Goal: Transaction & Acquisition: Obtain resource

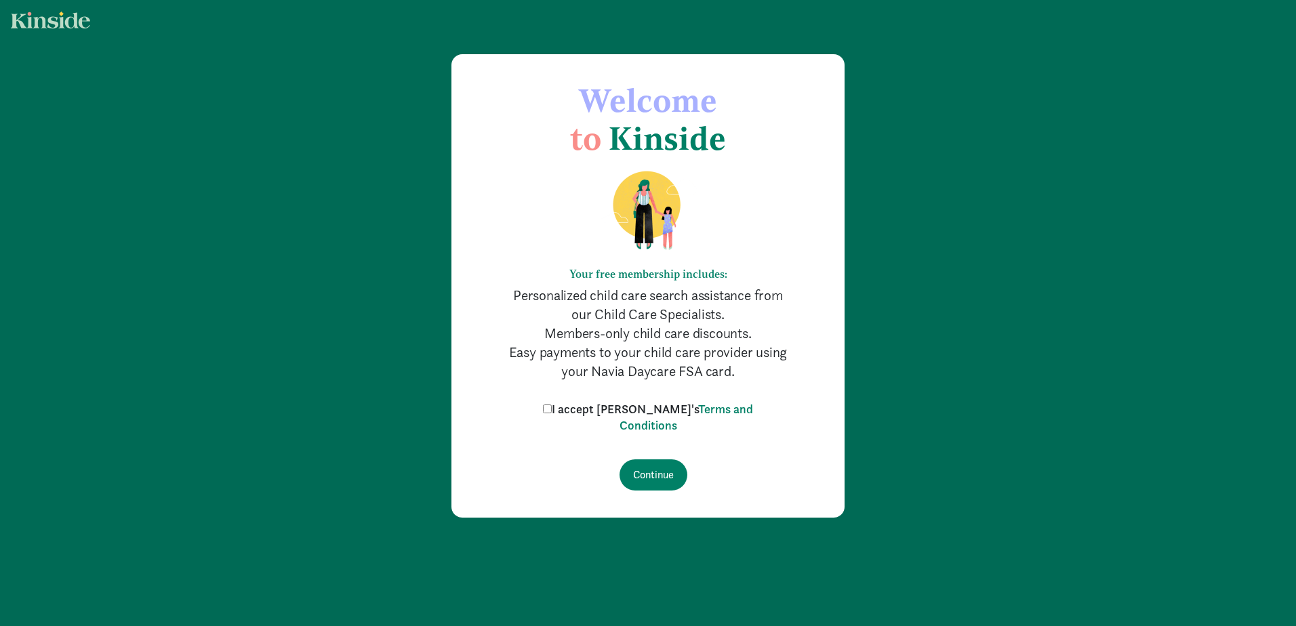
click at [552, 410] on input "I accept [PERSON_NAME]'s Terms and Conditions" at bounding box center [547, 409] width 9 height 9
checkbox input "true"
click at [638, 476] on input "Continue" at bounding box center [653, 475] width 68 height 31
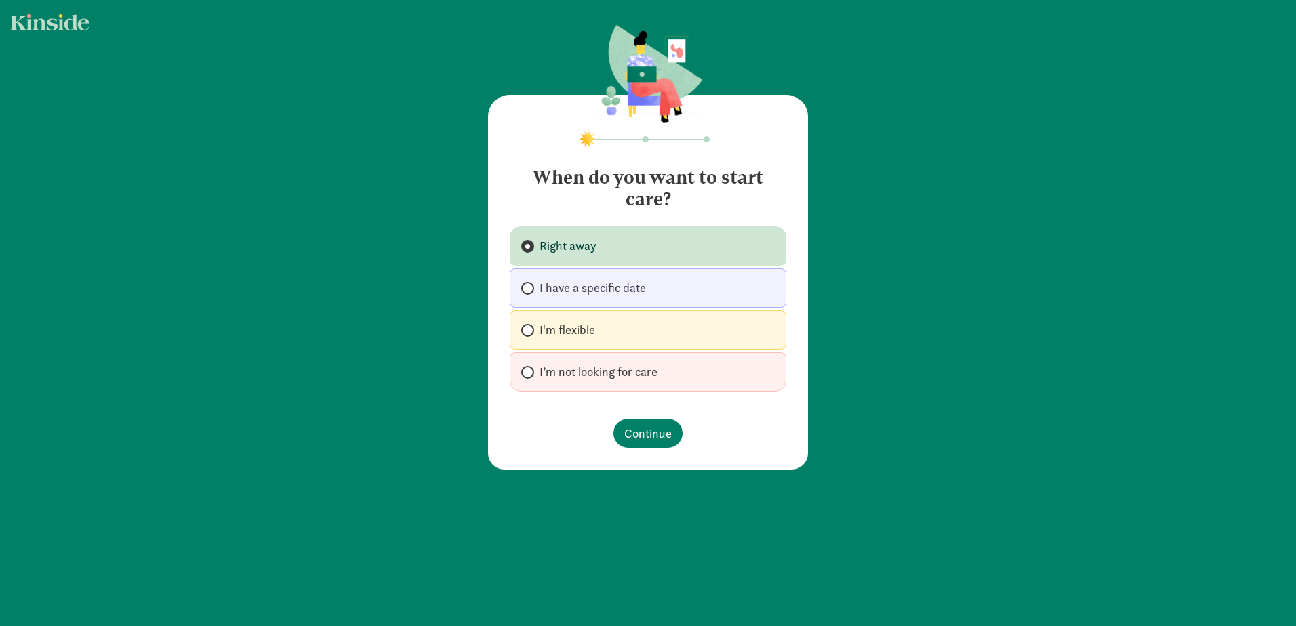
click at [634, 252] on label "Right away" at bounding box center [648, 245] width 277 height 39
click at [530, 251] on input "Right away" at bounding box center [525, 246] width 9 height 9
click at [647, 437] on span "Continue" at bounding box center [647, 433] width 47 height 18
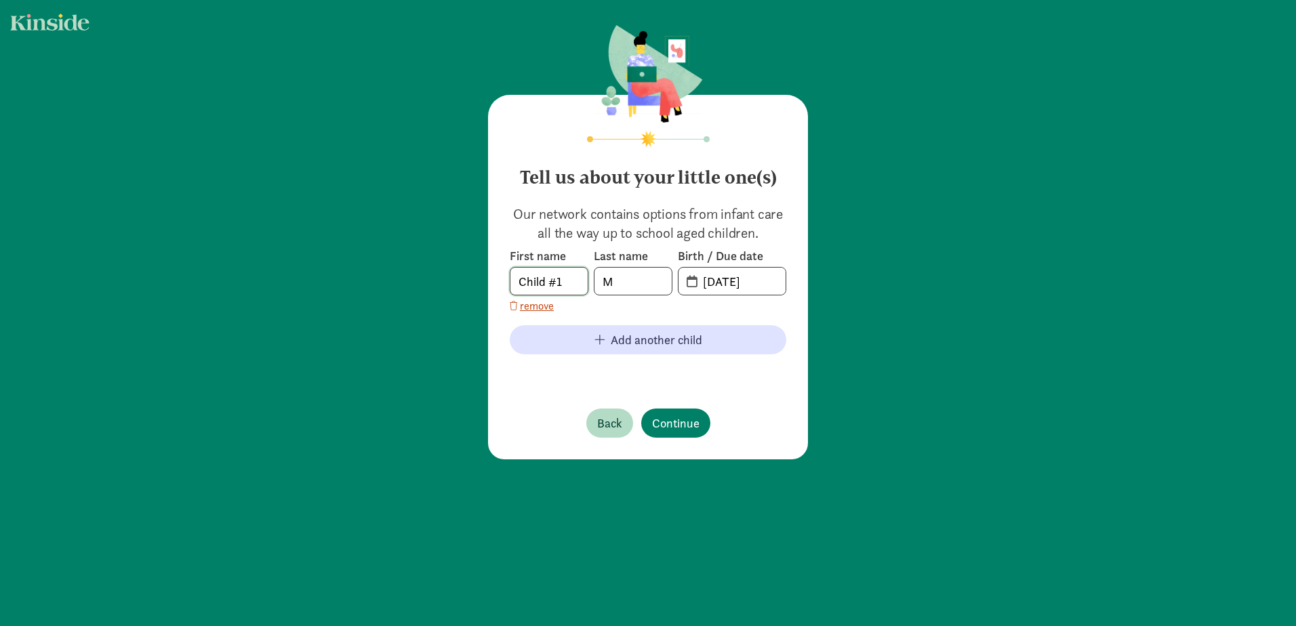
click at [573, 276] on input "Child #1" at bounding box center [548, 281] width 77 height 27
type input "Roland"
type input "Monroe"
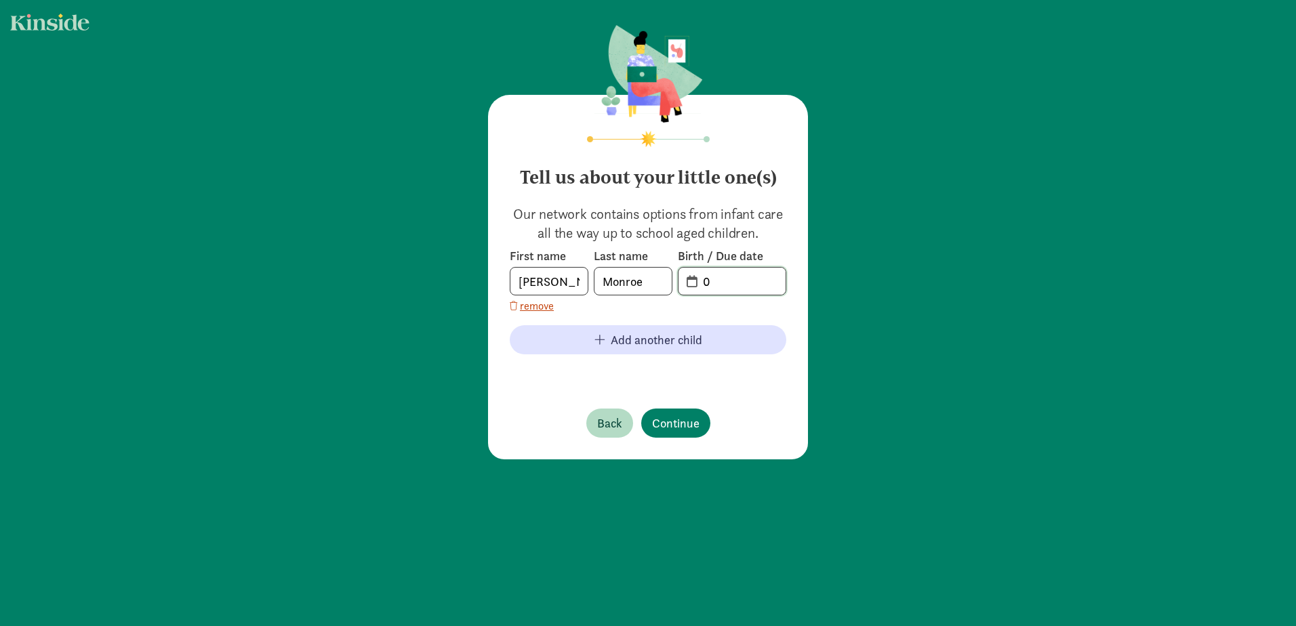
click at [695, 281] on input "0" at bounding box center [740, 281] width 91 height 27
click at [688, 279] on span "0" at bounding box center [731, 281] width 107 height 27
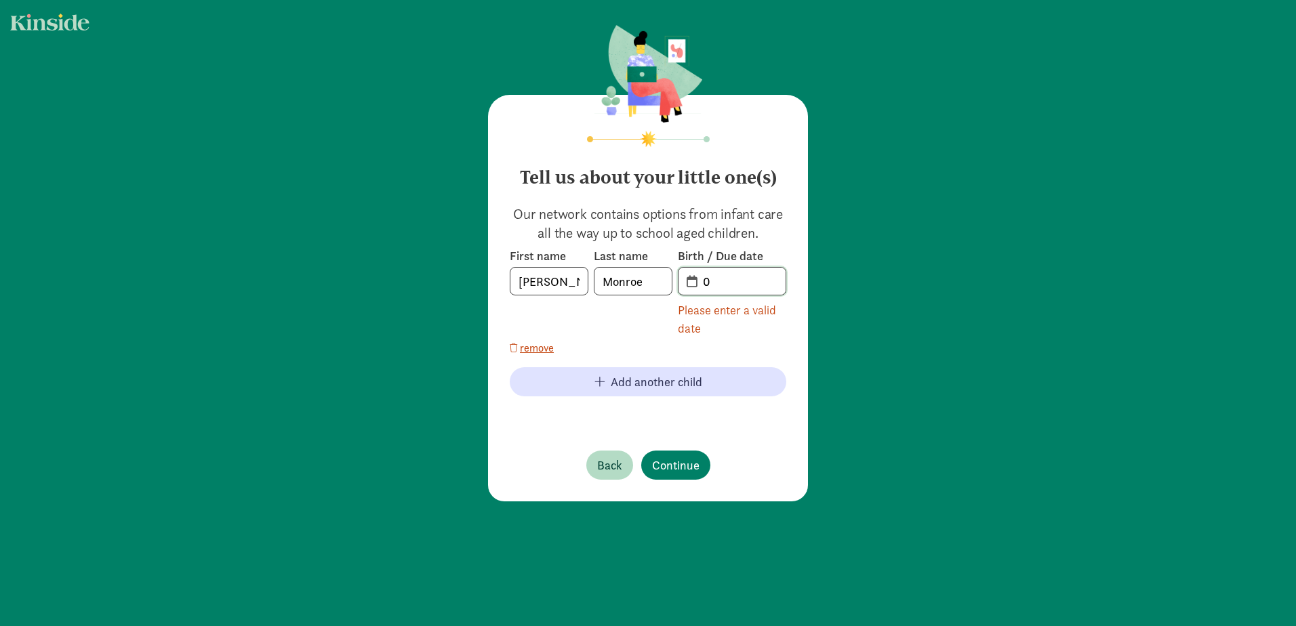
click at [710, 284] on input "0" at bounding box center [740, 281] width 91 height 27
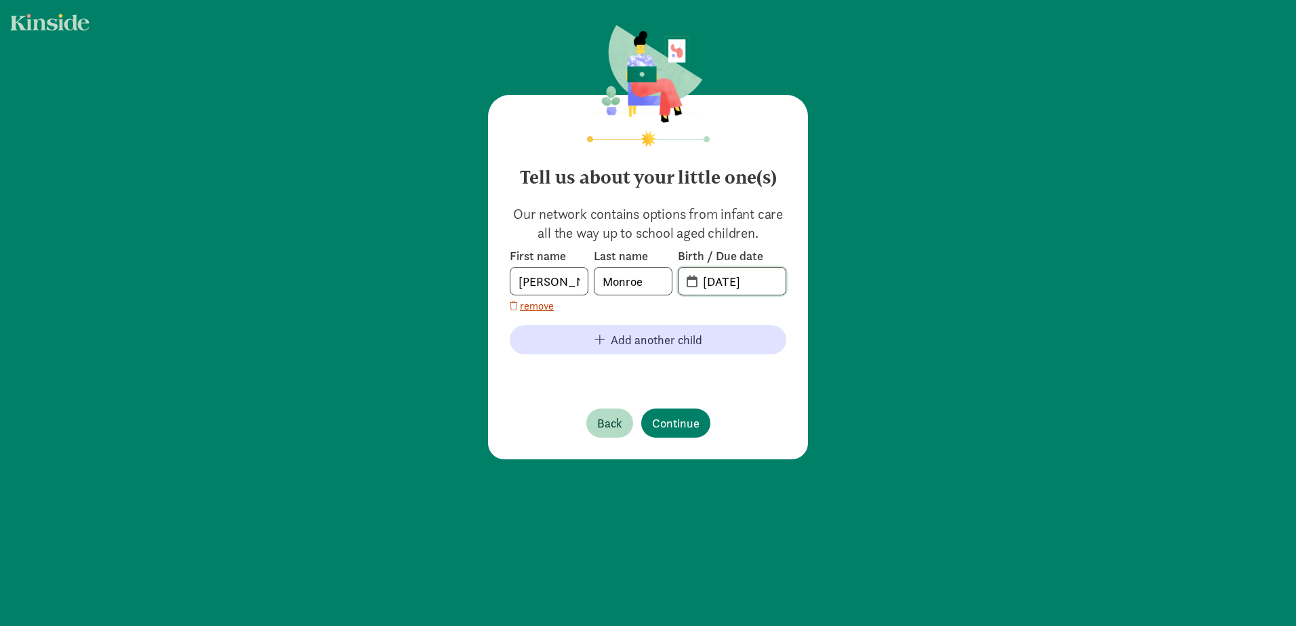
type input "07-21-2018"
click at [735, 404] on footer "Back Continue" at bounding box center [648, 423] width 277 height 51
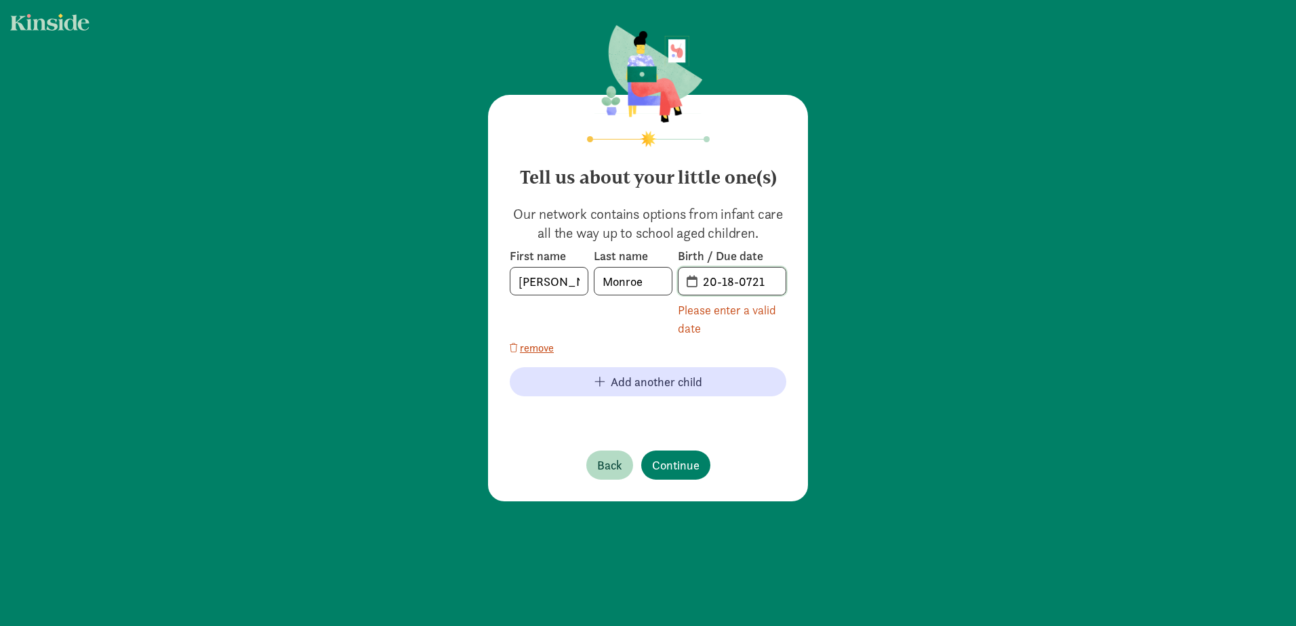
drag, startPoint x: 763, startPoint y: 285, endPoint x: 664, endPoint y: 280, distance: 99.1
click at [664, 280] on div "First name Roland Last name Monroe Birth / Due date 20-18-0721 Please enter a v…" at bounding box center [648, 292] width 277 height 89
type input "21-07-2018"
click at [764, 322] on div "Please enter a valid date" at bounding box center [732, 319] width 108 height 37
click at [678, 462] on span "Continue" at bounding box center [675, 465] width 47 height 18
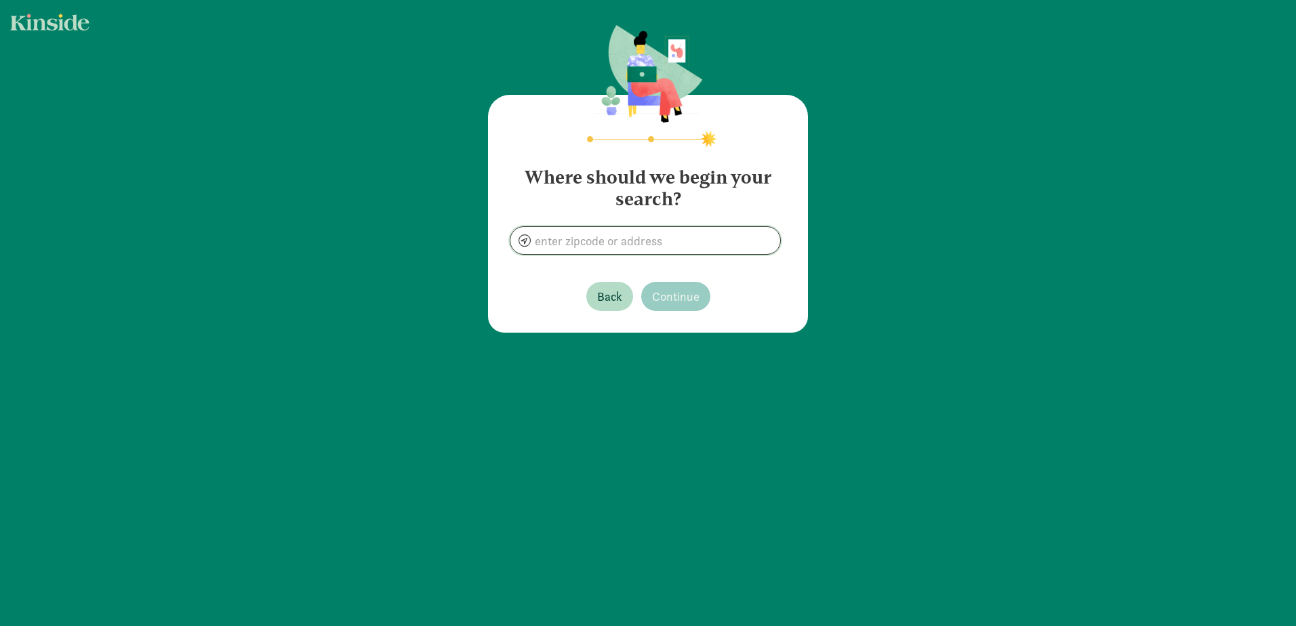
click at [621, 245] on input at bounding box center [645, 240] width 270 height 27
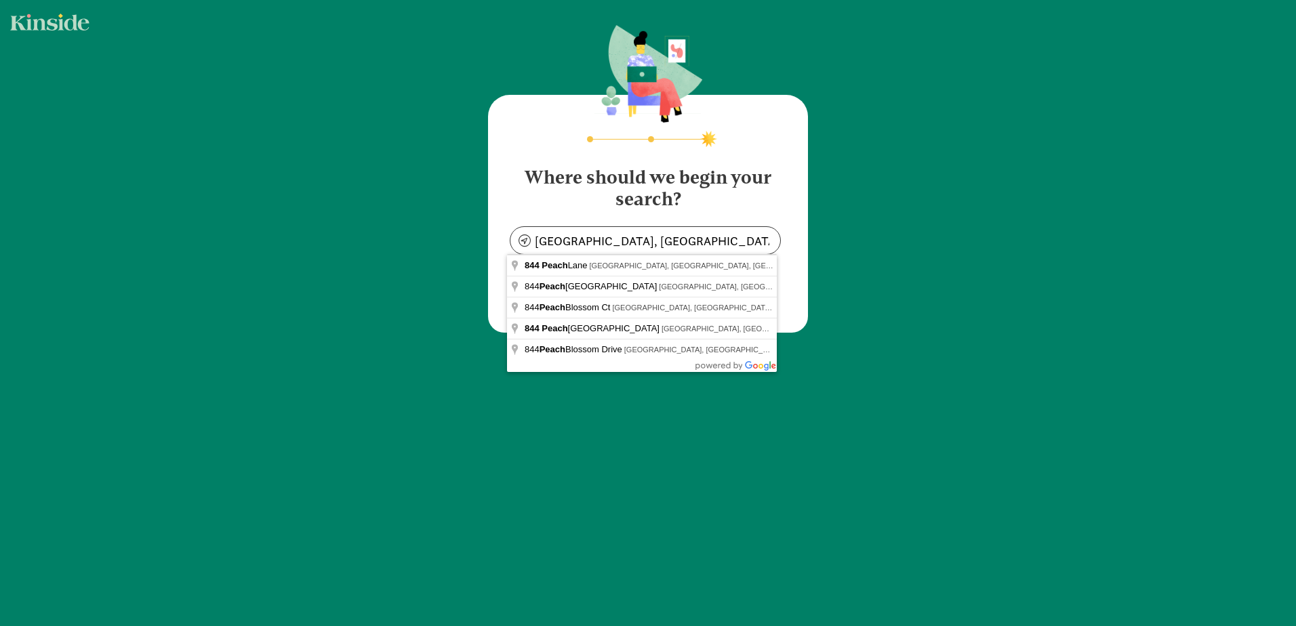
type input "844 Peach Ln, Burleson, TX 76028, USA"
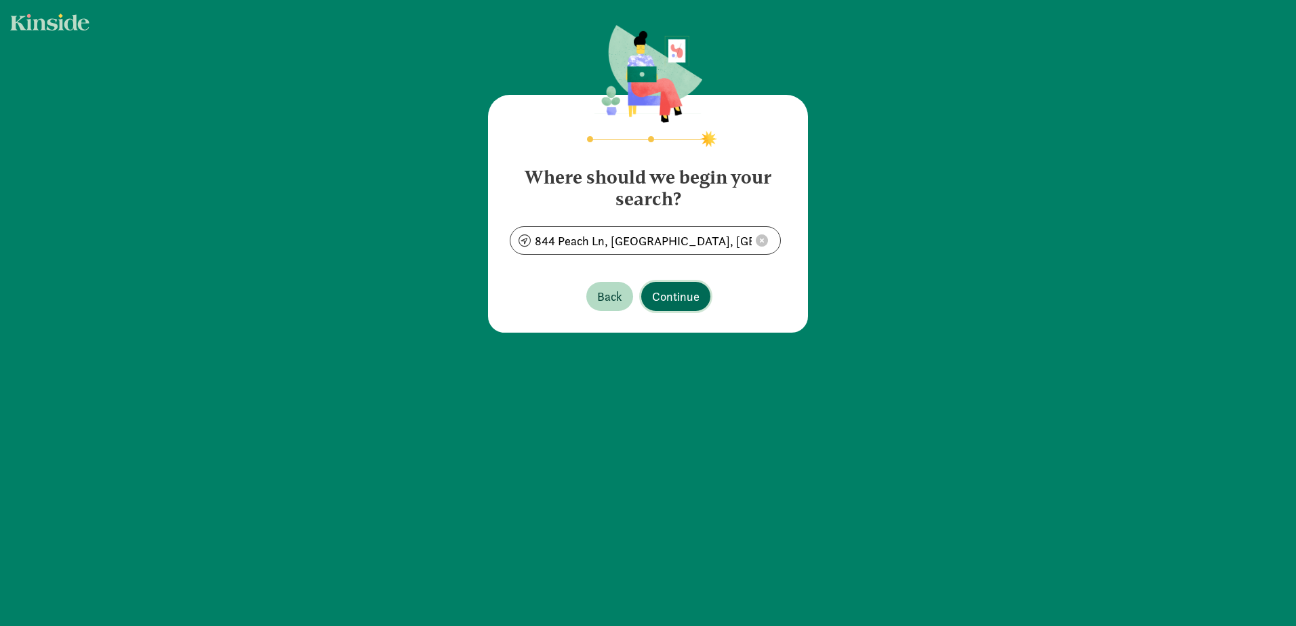
click at [664, 298] on span "Continue" at bounding box center [675, 296] width 47 height 18
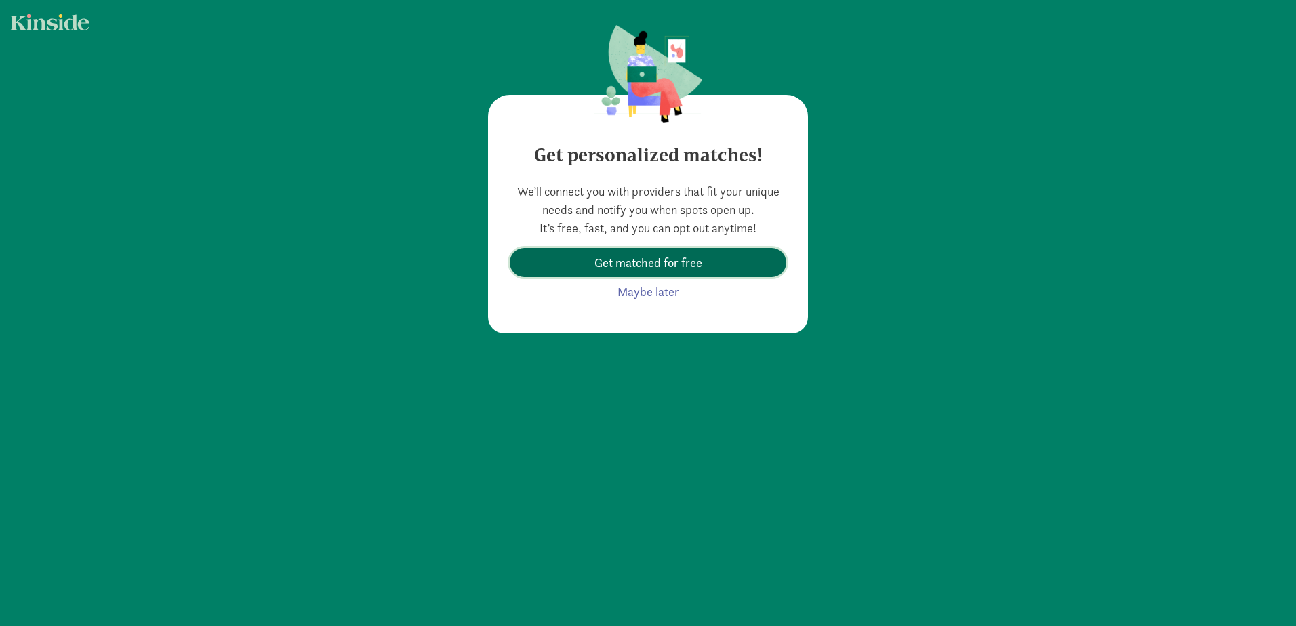
click at [723, 256] on span "Get matched for free" at bounding box center [648, 262] width 255 height 18
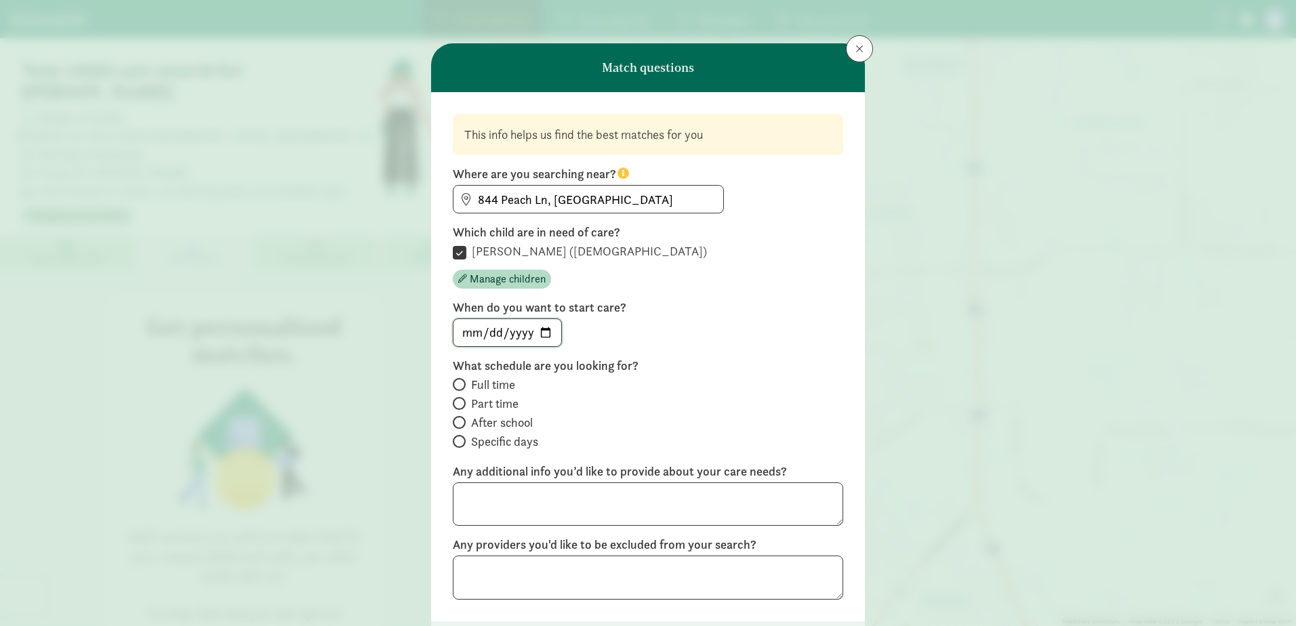
click at [543, 334] on input "2025-09-08" at bounding box center [507, 332] width 108 height 27
type input "2025-09-13"
click at [496, 405] on span "Part time" at bounding box center [494, 404] width 47 height 16
click at [462, 405] on input "Part time" at bounding box center [457, 403] width 9 height 9
radio input "true"
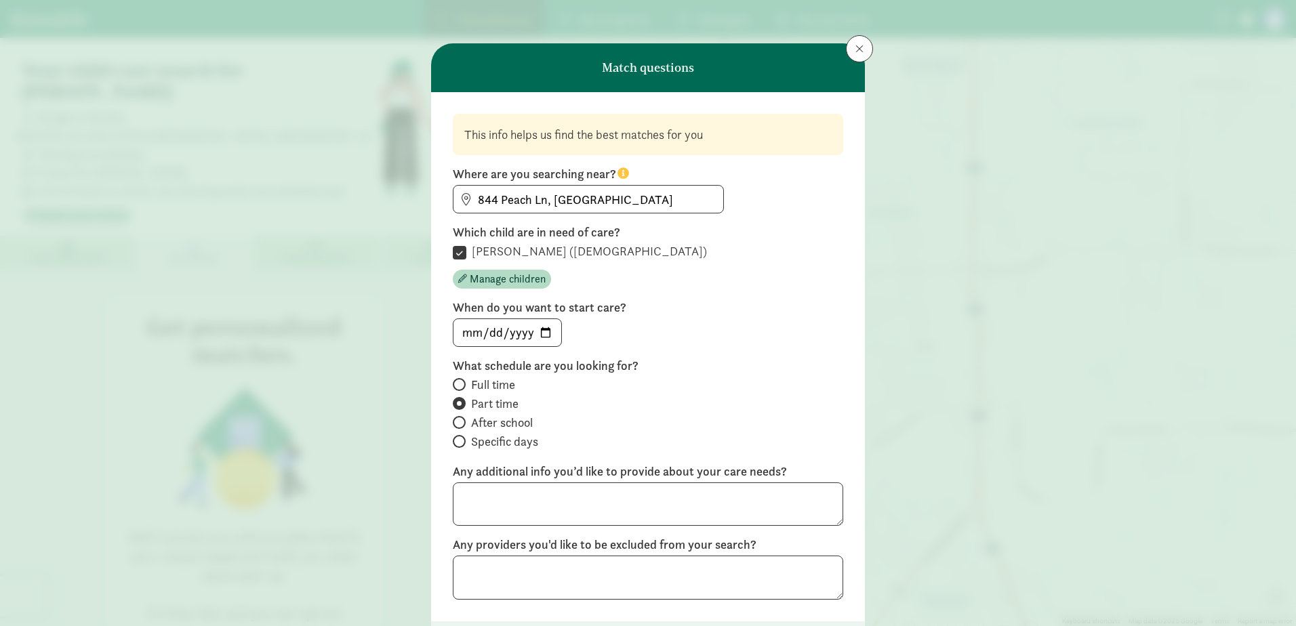
click at [510, 426] on span "After school" at bounding box center [502, 423] width 62 height 16
click at [462, 426] on input "After school" at bounding box center [457, 422] width 9 height 9
radio input "true"
radio input "false"
click at [521, 442] on span "Specific days" at bounding box center [504, 442] width 67 height 16
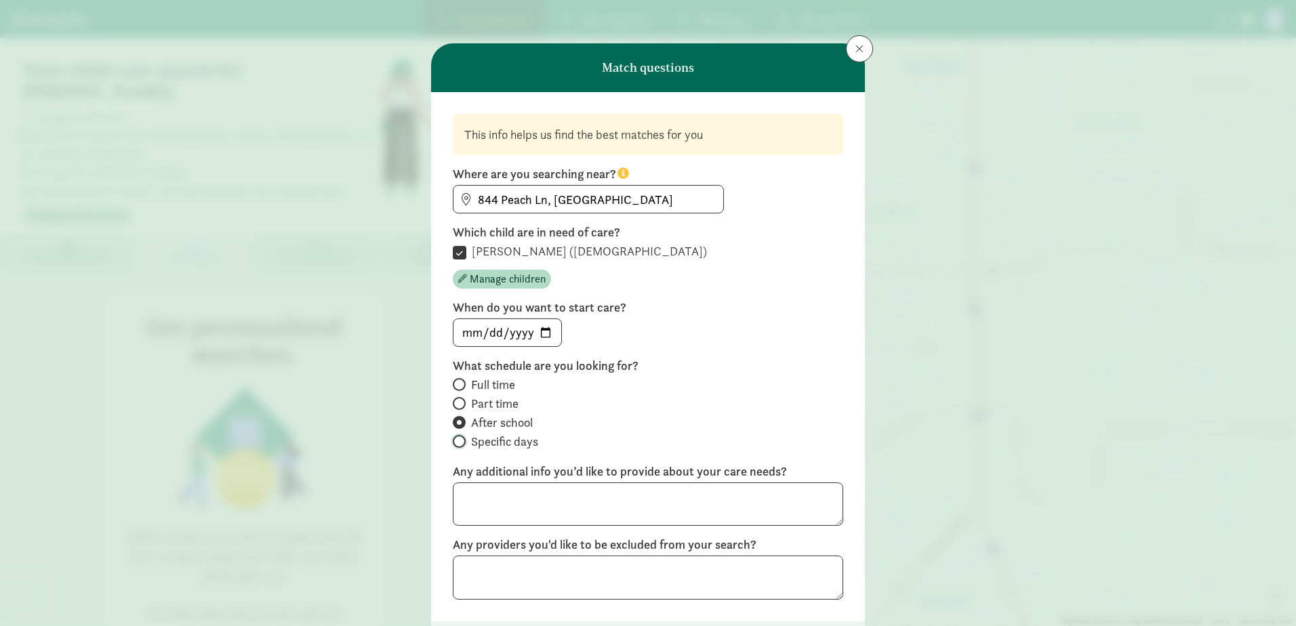
click at [462, 442] on input "Specific days" at bounding box center [457, 441] width 9 height 9
radio input "true"
radio input "false"
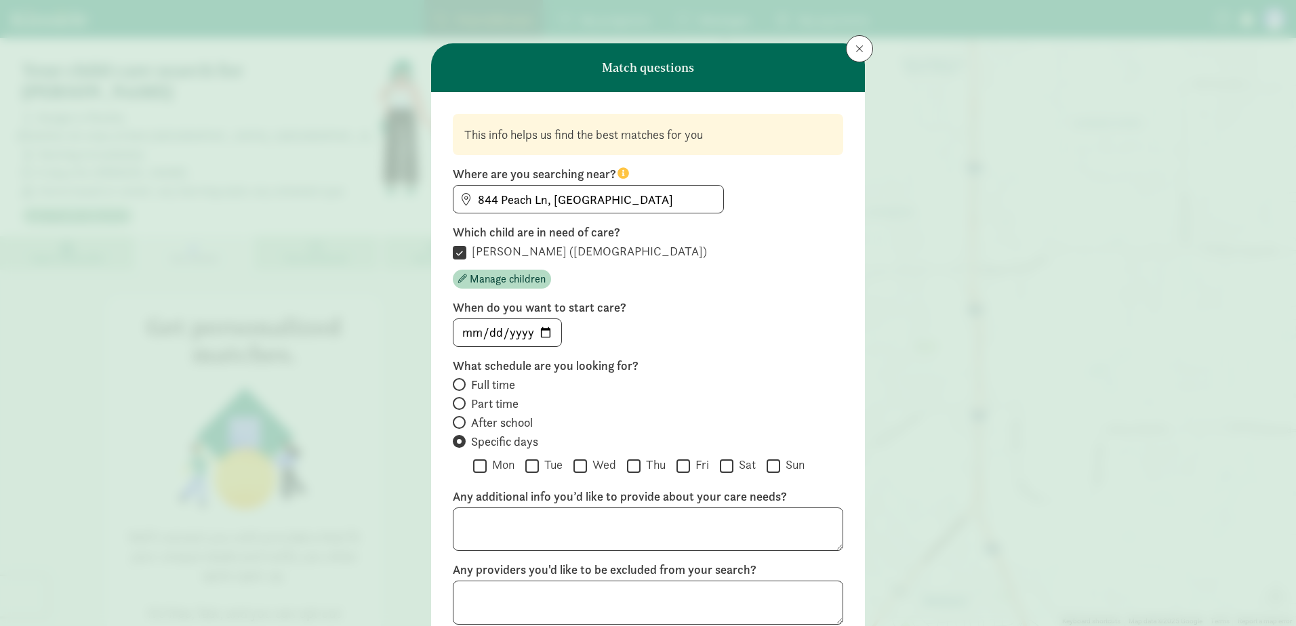
click at [506, 405] on span "Part time" at bounding box center [494, 404] width 47 height 16
click at [462, 405] on input "Part time" at bounding box center [457, 403] width 9 height 9
radio input "true"
radio input "false"
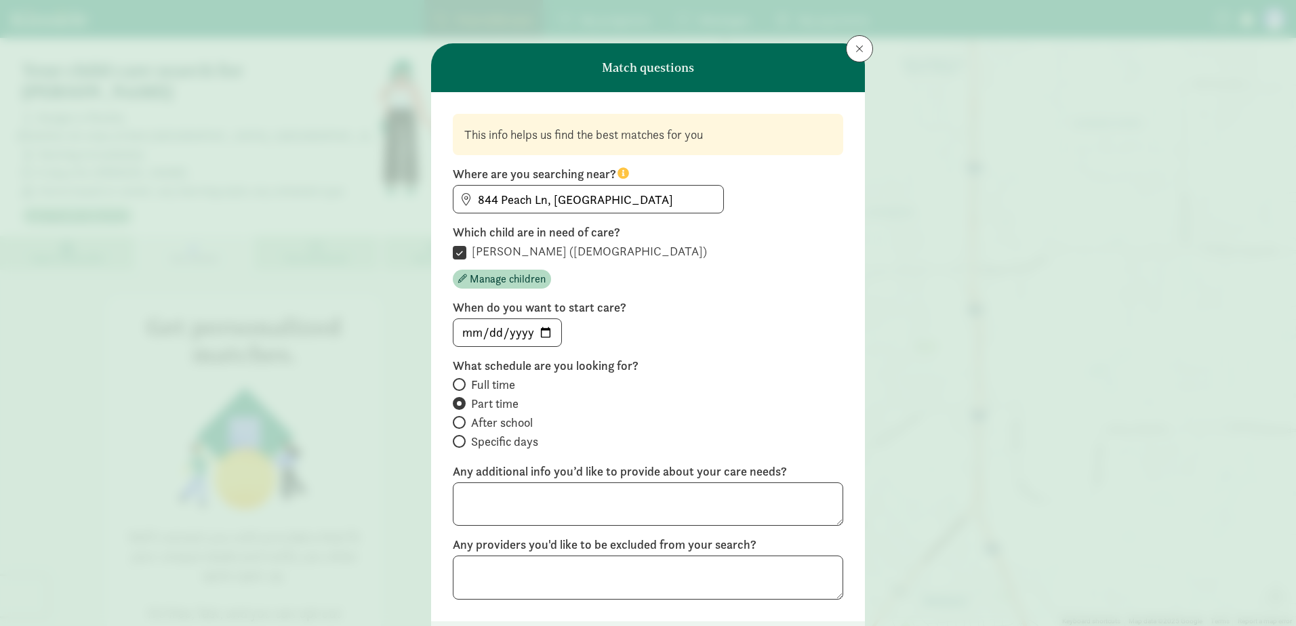
click at [494, 422] on span "After school" at bounding box center [502, 423] width 62 height 16
click at [462, 422] on input "After school" at bounding box center [457, 422] width 9 height 9
radio input "true"
radio input "false"
click at [518, 443] on span "Specific days" at bounding box center [504, 442] width 67 height 16
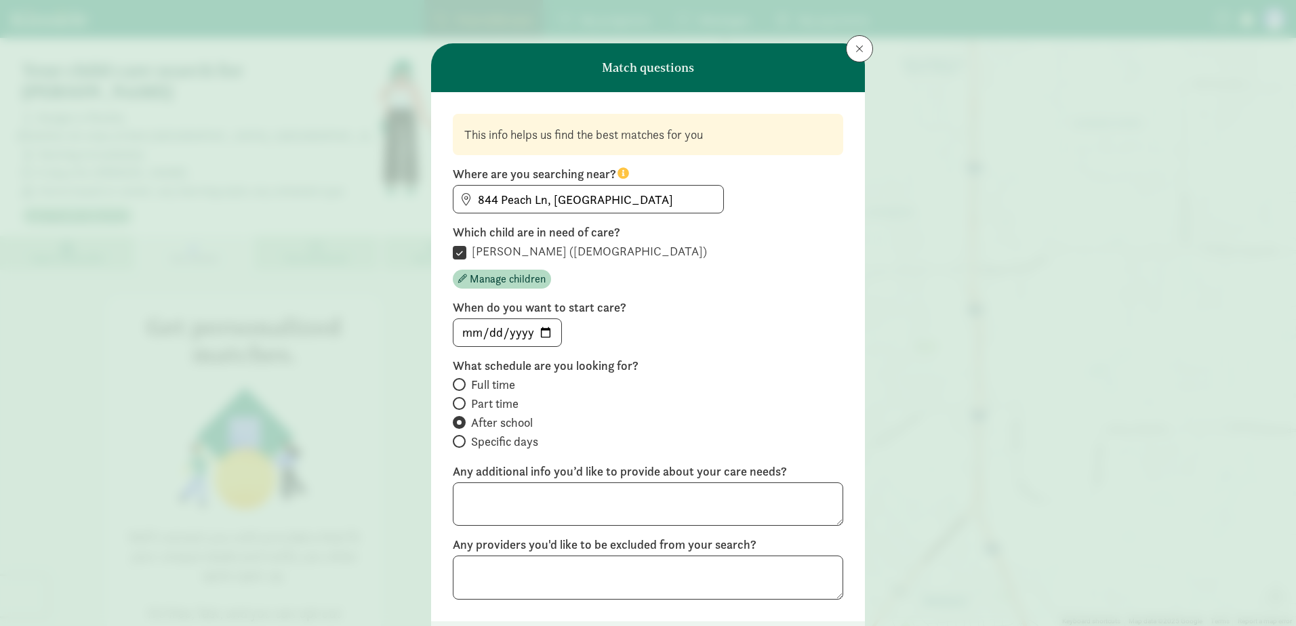
click at [462, 443] on input "Specific days" at bounding box center [457, 441] width 9 height 9
radio input "true"
radio input "false"
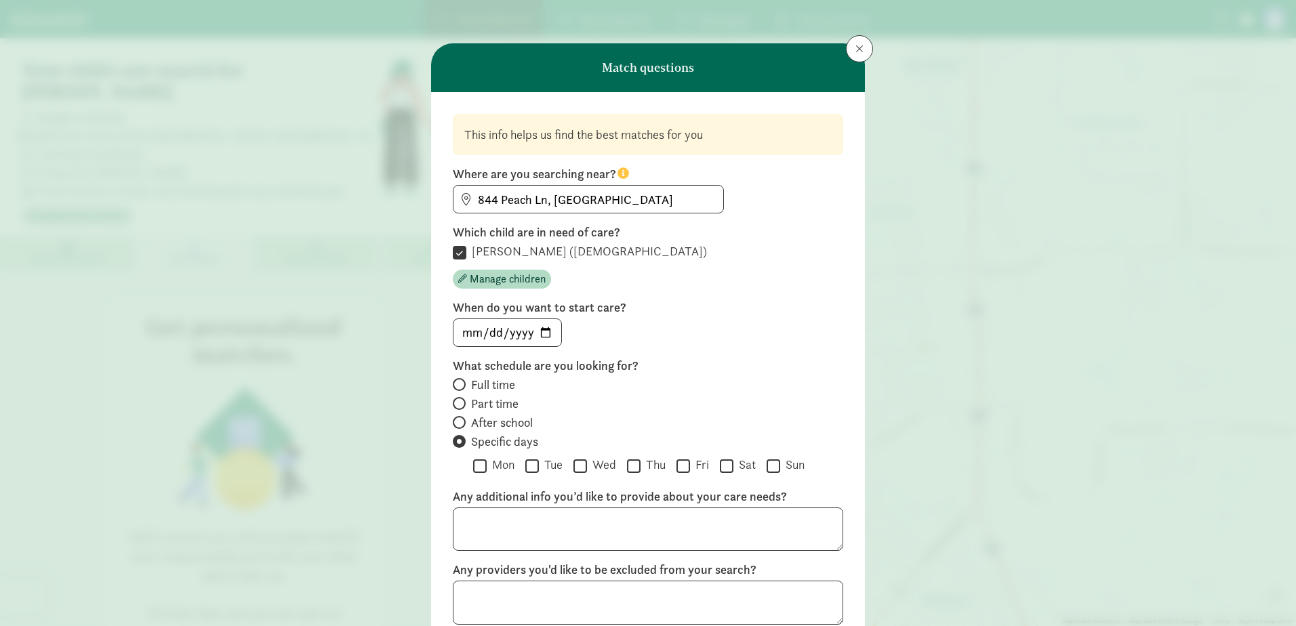
click at [676, 466] on input "Fri" at bounding box center [683, 466] width 14 height 18
checkbox input "true"
click at [722, 468] on input "Sat" at bounding box center [727, 466] width 14 height 18
checkbox input "true"
click at [582, 508] on textarea at bounding box center [648, 530] width 390 height 44
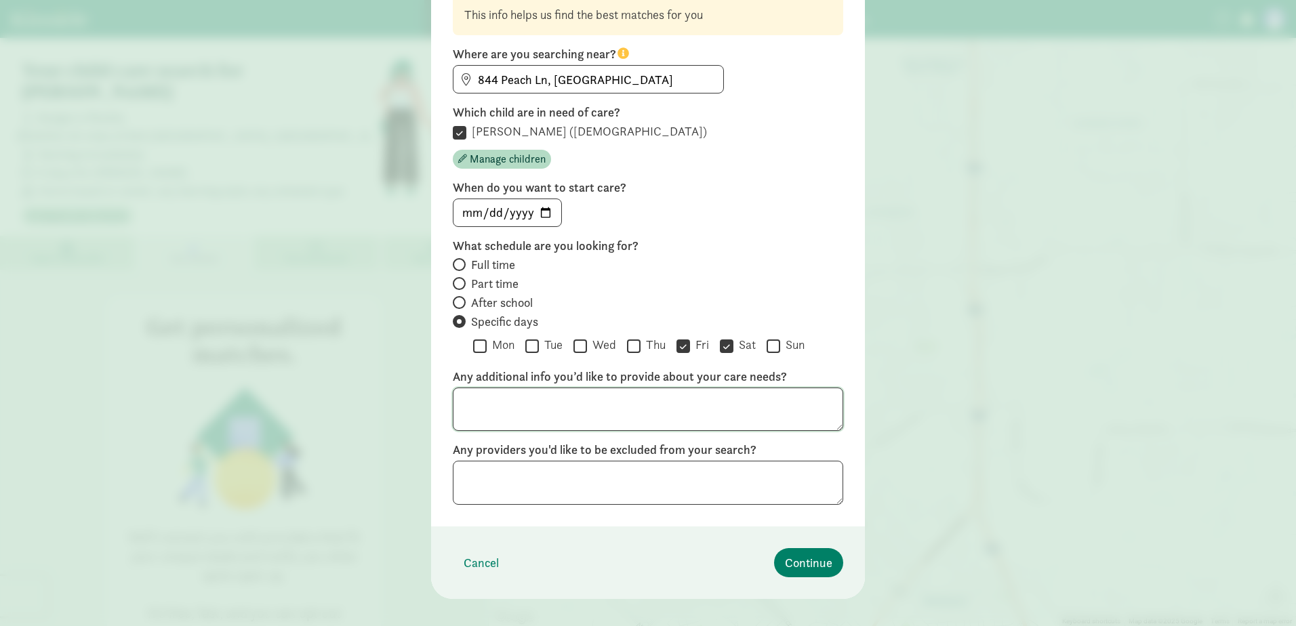
scroll to position [136, 0]
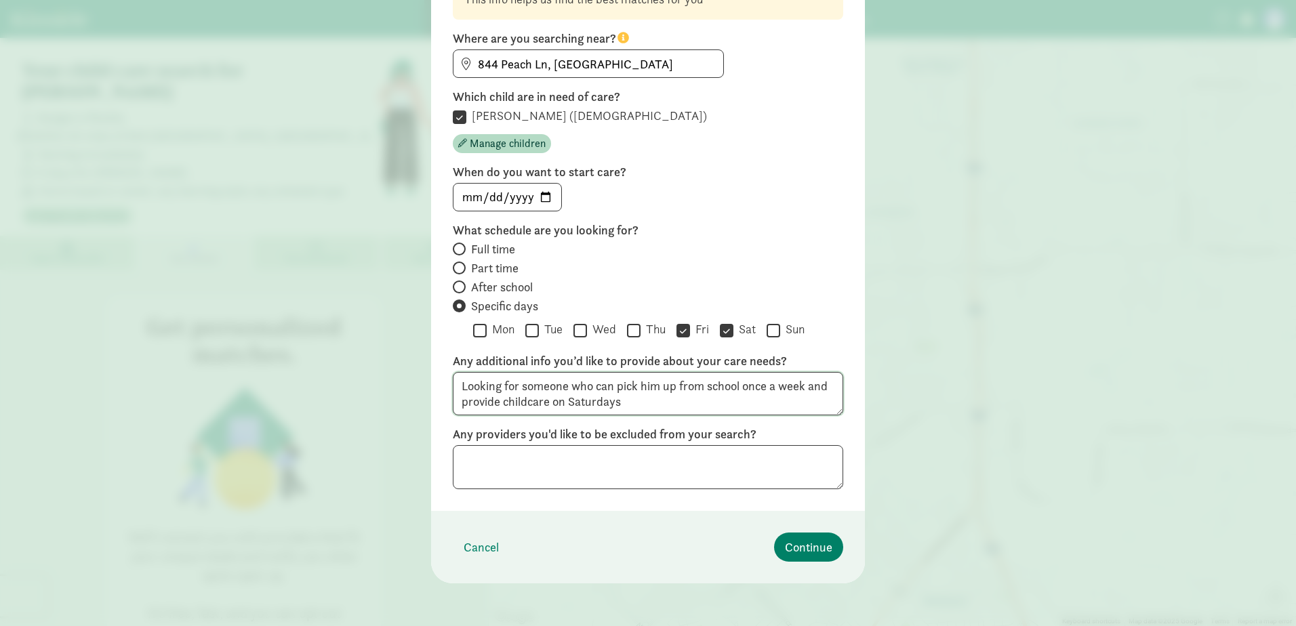
type textarea "Looking for someone who can pick him up from school once a week and provide chi…"
click at [602, 458] on textarea at bounding box center [648, 467] width 390 height 44
click at [796, 552] on span "Continue" at bounding box center [808, 547] width 47 height 18
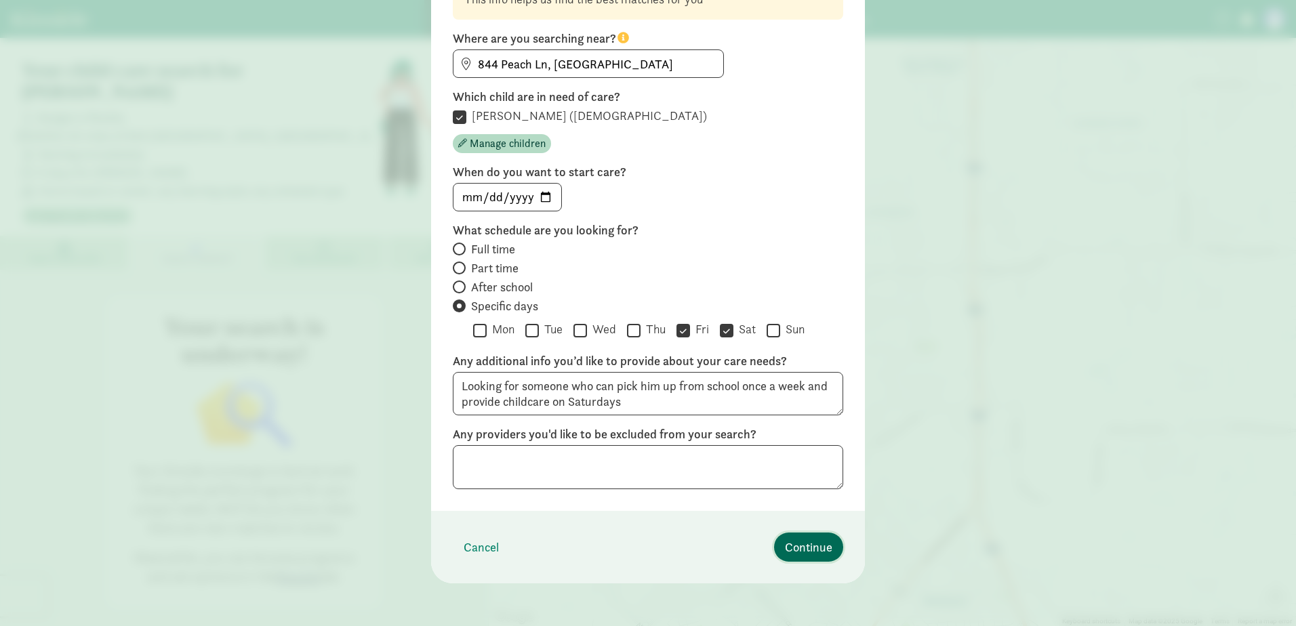
scroll to position [0, 0]
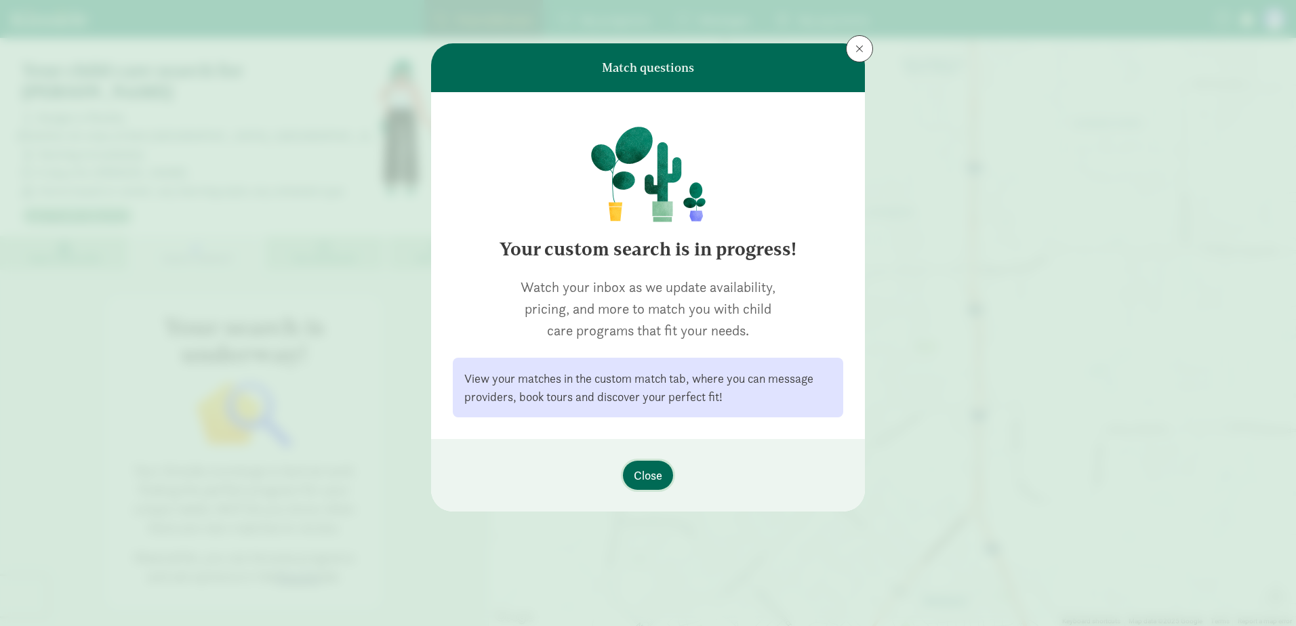
click at [643, 472] on span "Close" at bounding box center [648, 475] width 28 height 18
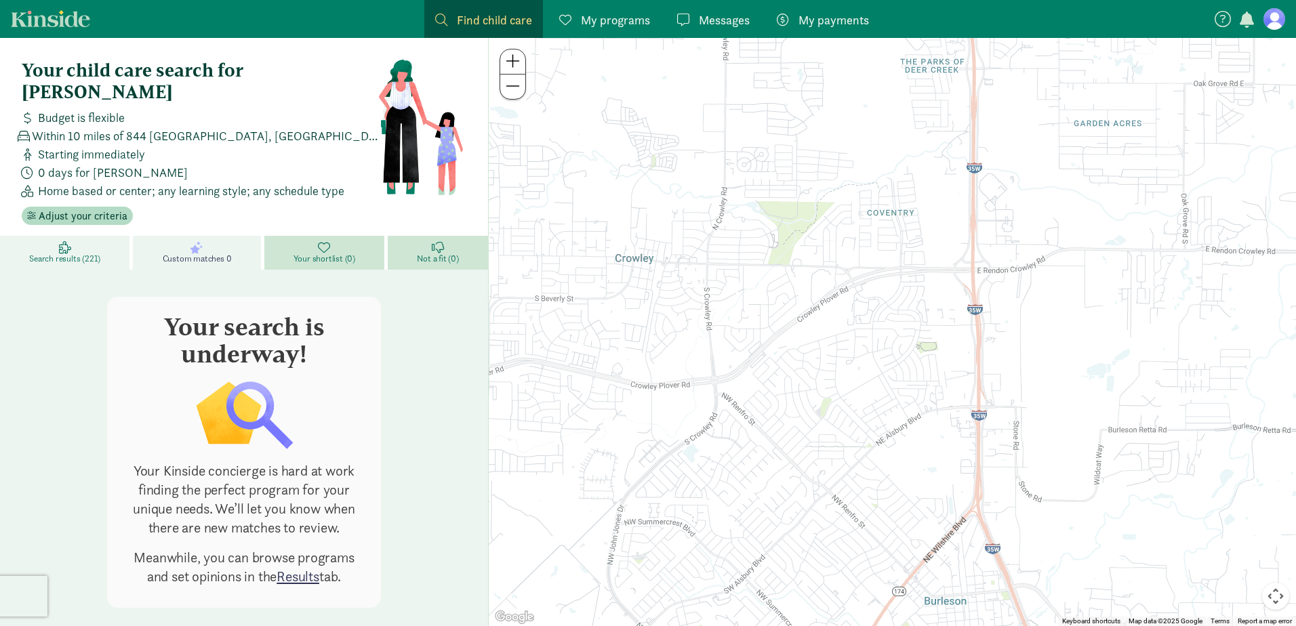
click at [96, 253] on span "Search results (221)" at bounding box center [64, 258] width 71 height 11
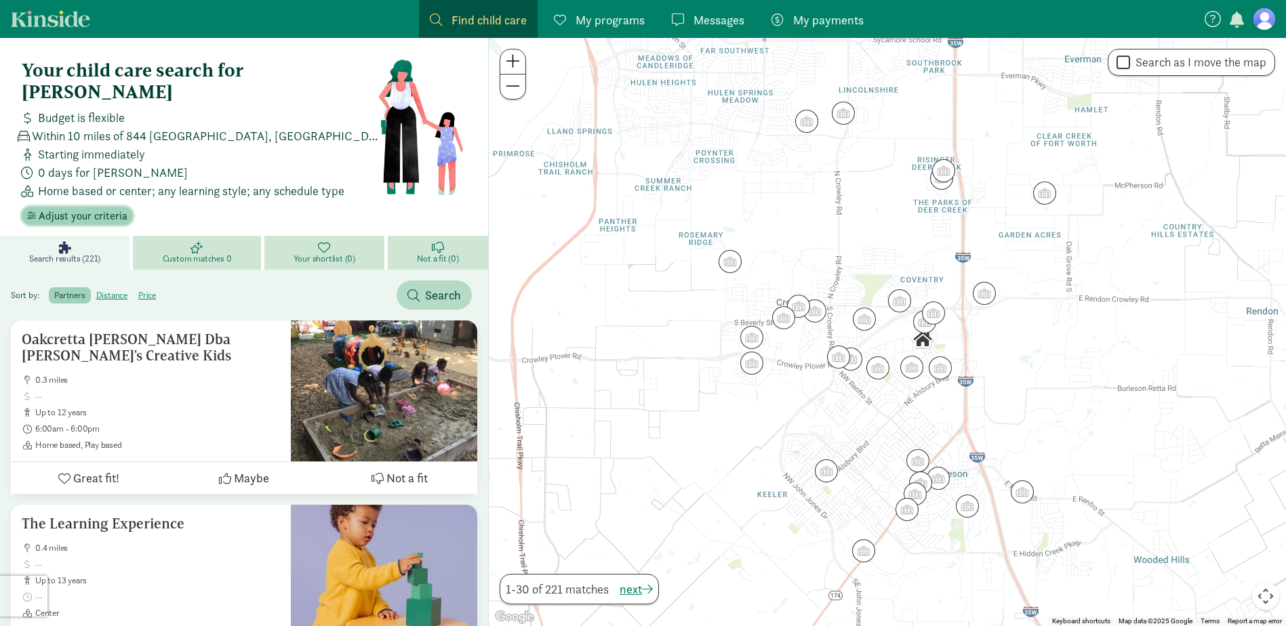
click at [85, 208] on span "Adjust your criteria" at bounding box center [83, 216] width 89 height 16
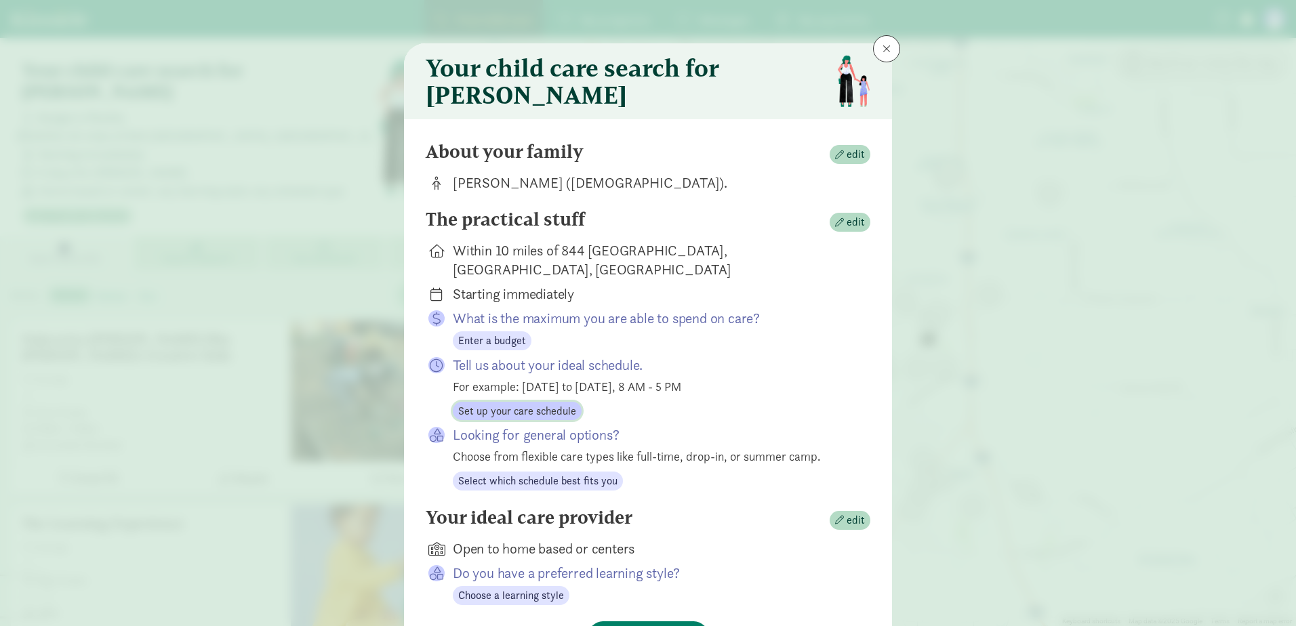
click at [499, 403] on span "Set up your care schedule" at bounding box center [517, 411] width 118 height 16
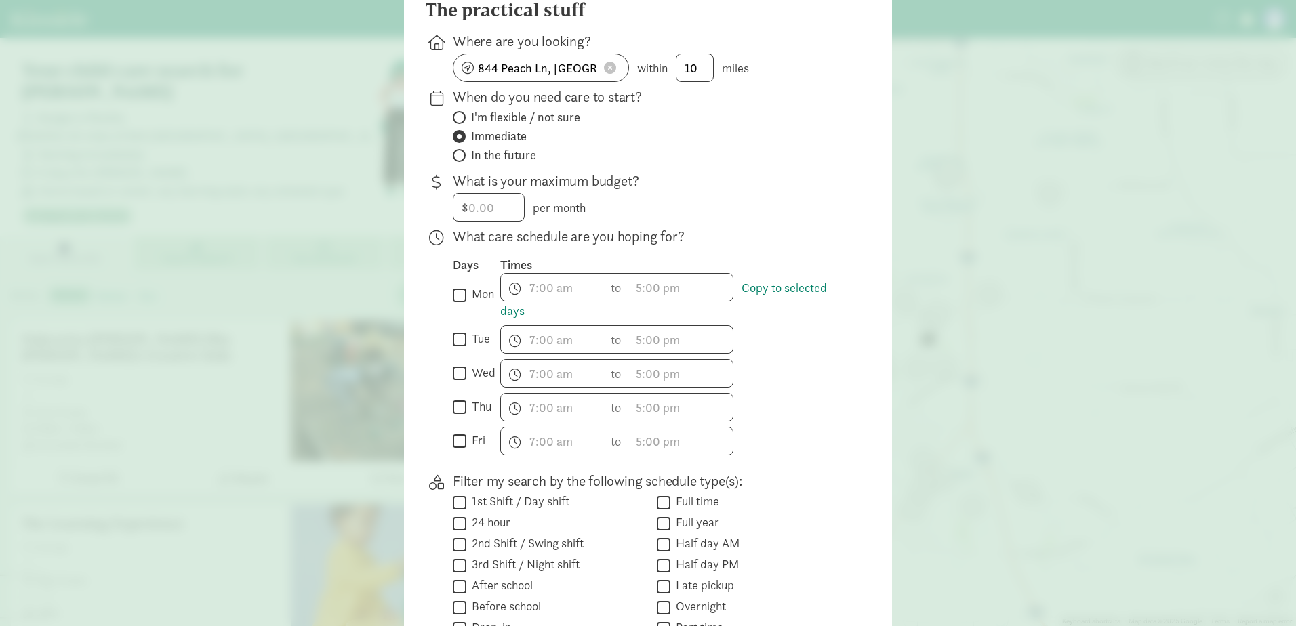
scroll to position [129, 0]
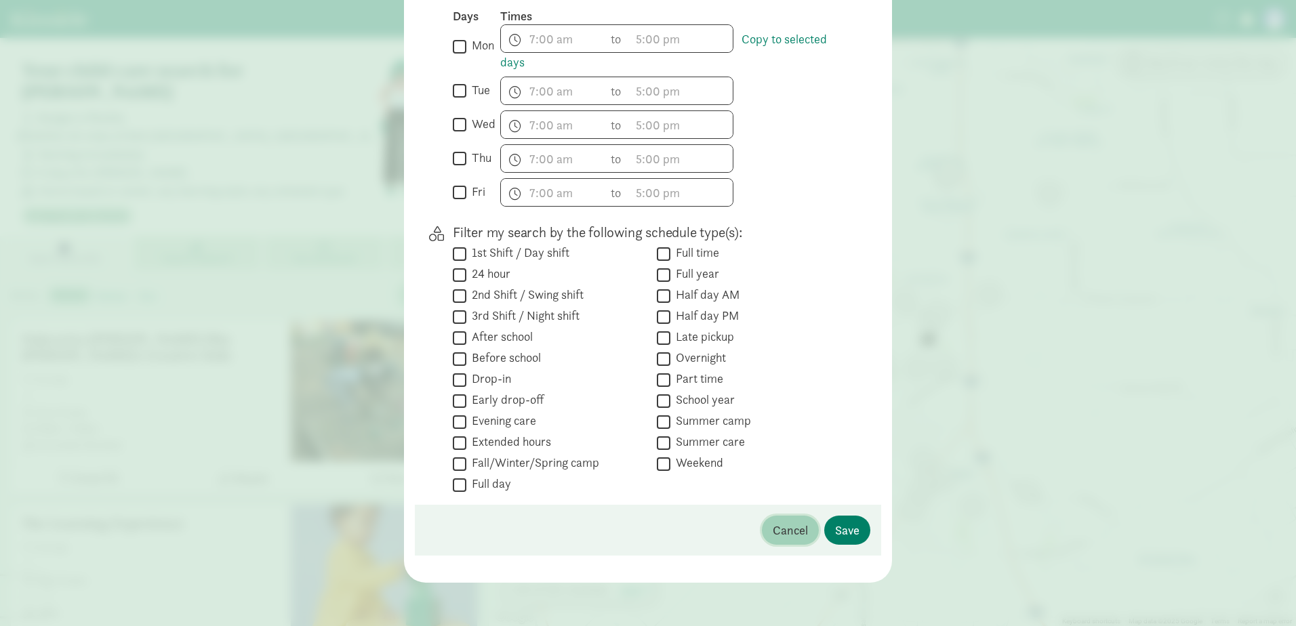
click at [788, 529] on span "Cancel" at bounding box center [790, 530] width 35 height 18
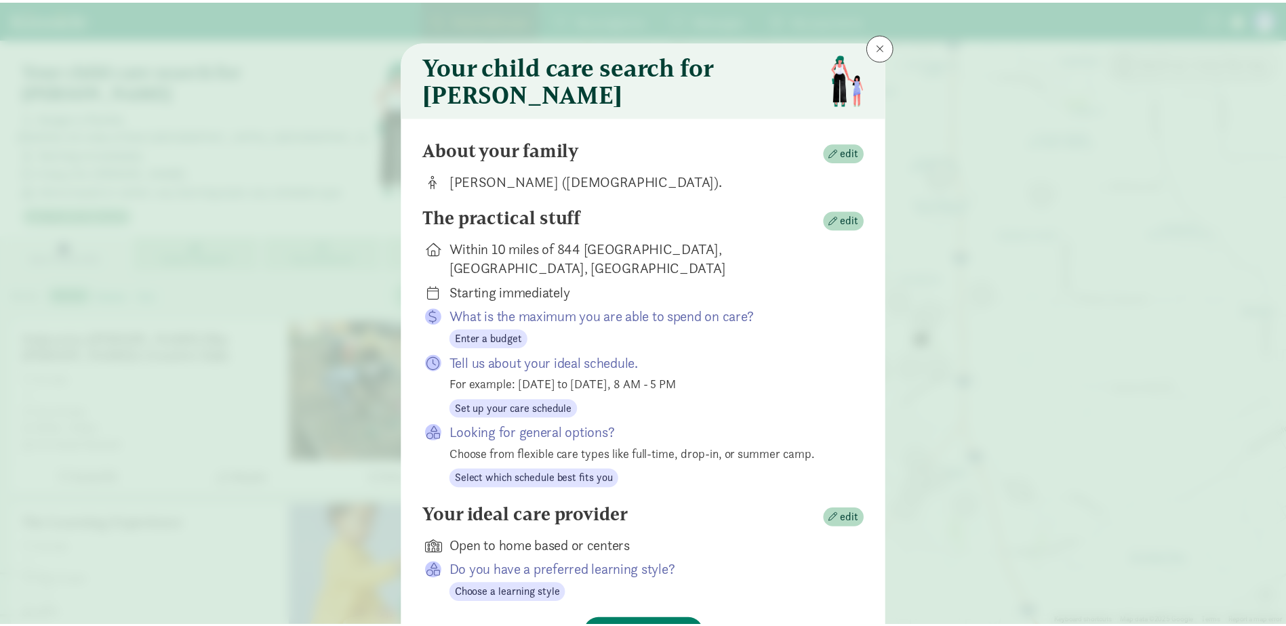
scroll to position [0, 0]
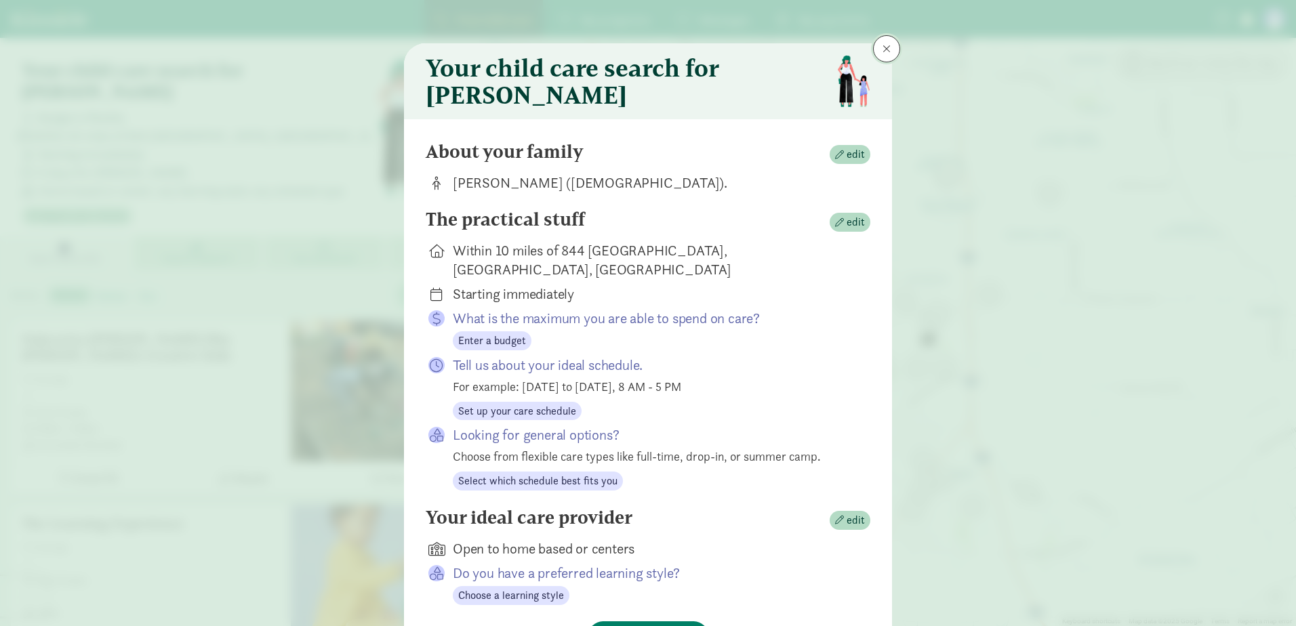
click at [889, 45] on button at bounding box center [886, 48] width 27 height 27
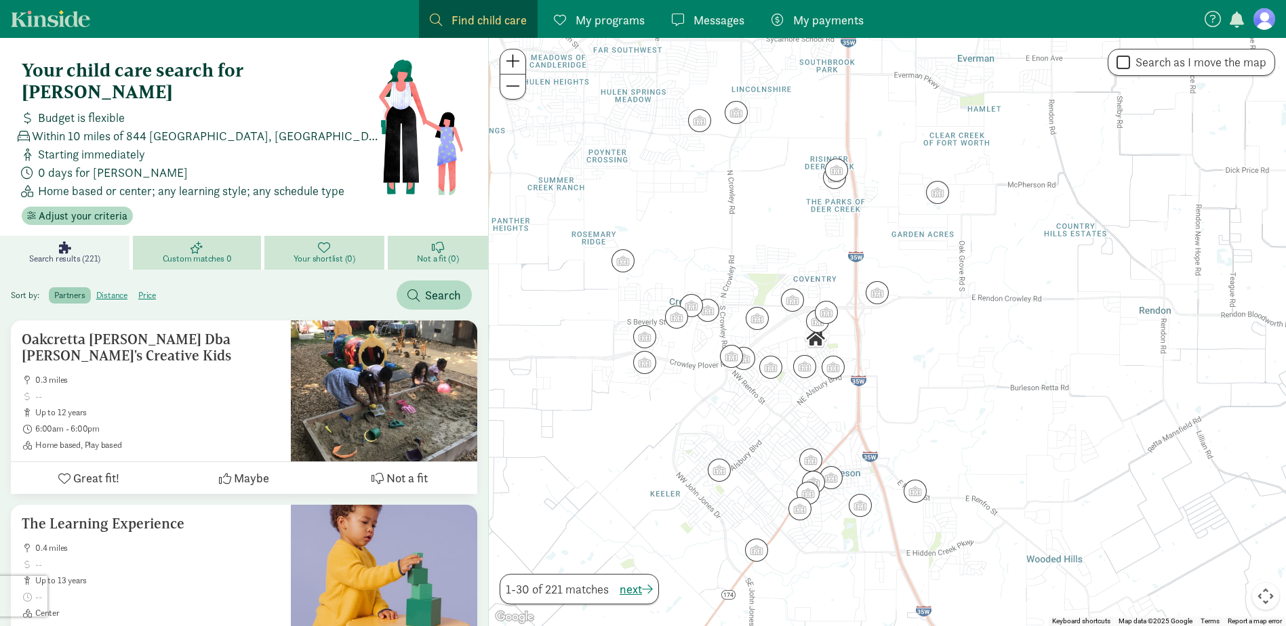
drag, startPoint x: 1059, startPoint y: 338, endPoint x: 951, endPoint y: 339, distance: 107.8
click at [951, 339] on div at bounding box center [887, 332] width 797 height 588
click at [941, 192] on img "Click to see details" at bounding box center [937, 193] width 26 height 26
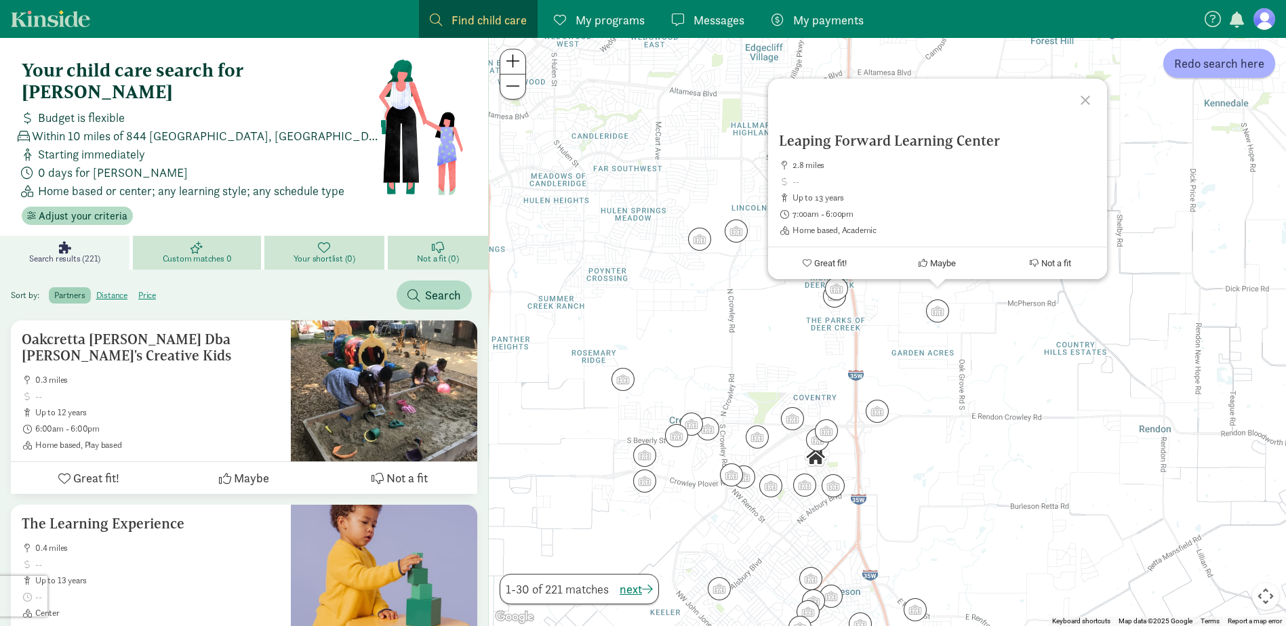
click at [1085, 100] on div at bounding box center [1086, 98] width 39 height 39
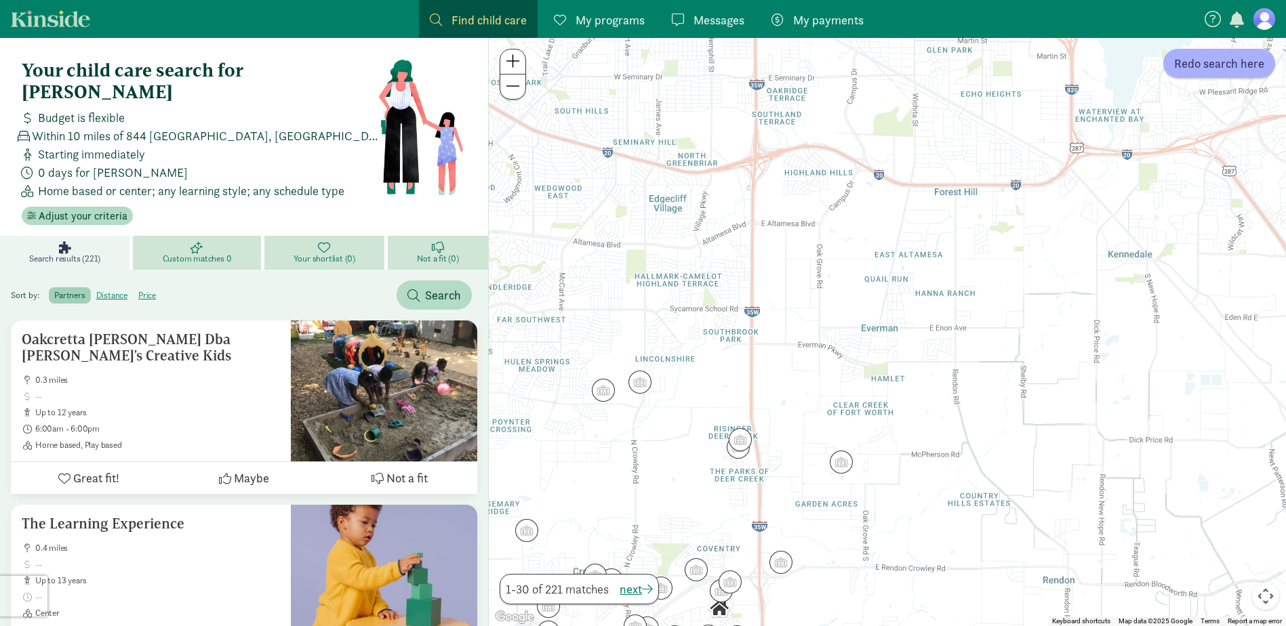
drag, startPoint x: 960, startPoint y: 162, endPoint x: 865, endPoint y: 310, distance: 176.0
click at [865, 310] on div at bounding box center [887, 332] width 797 height 588
click at [1201, 65] on span "Redo search here" at bounding box center [1219, 63] width 90 height 18
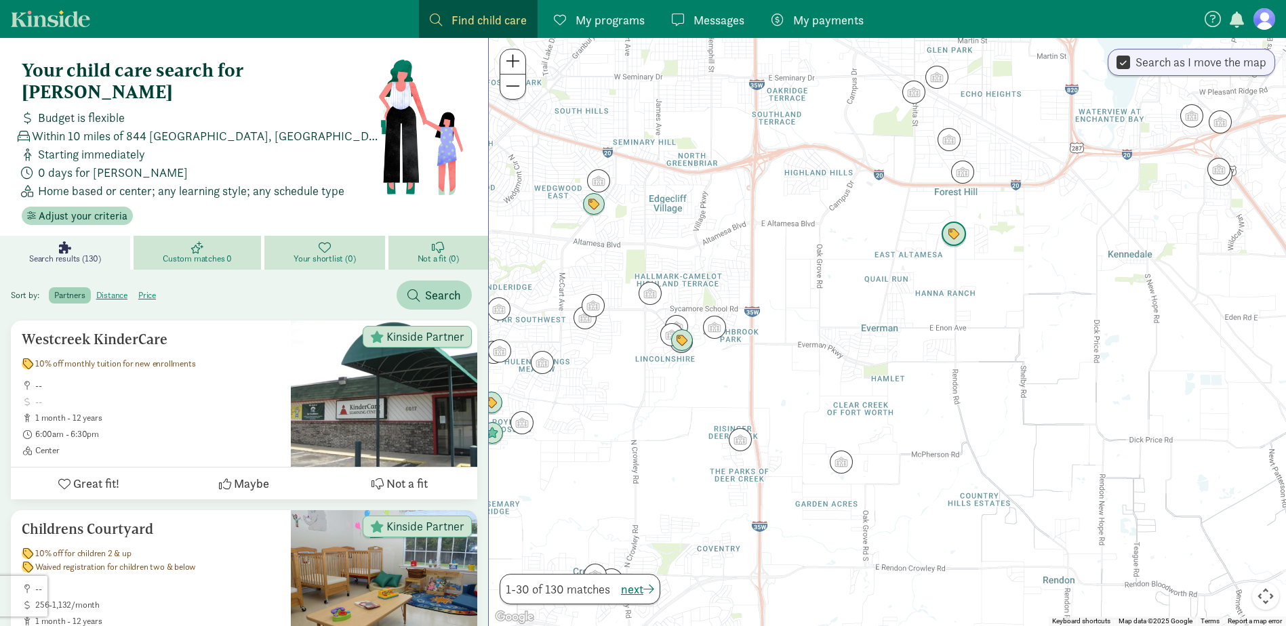
click at [948, 232] on img "Click to see details" at bounding box center [954, 235] width 26 height 26
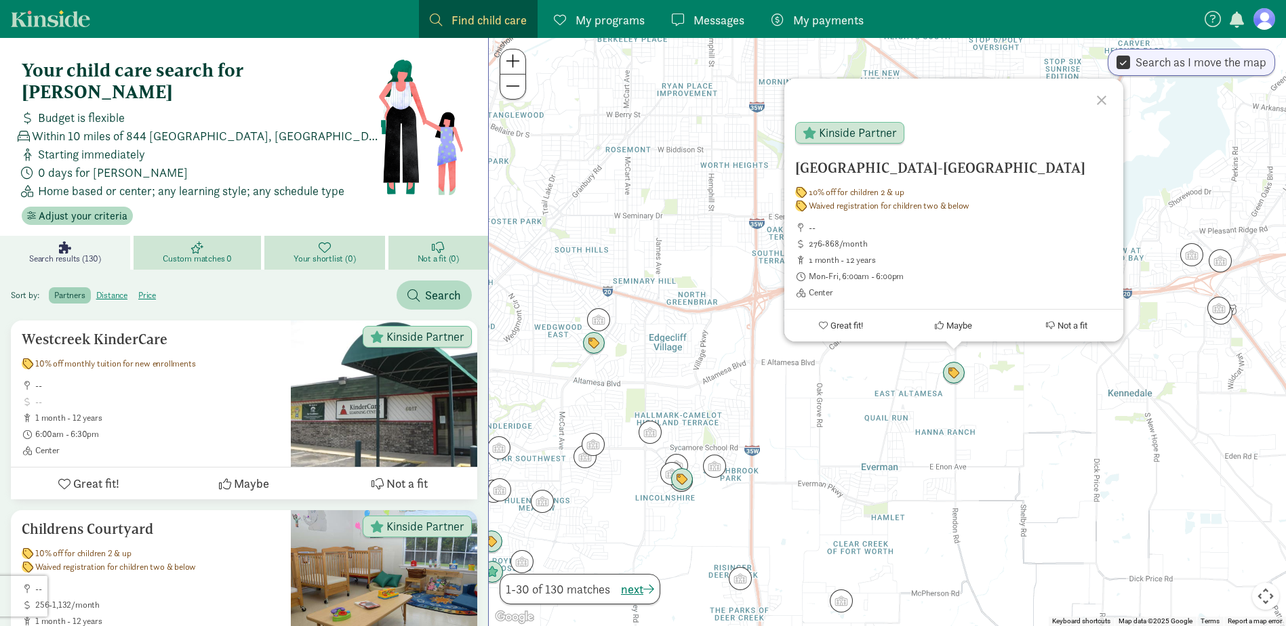
click at [1101, 104] on div at bounding box center [1103, 98] width 39 height 39
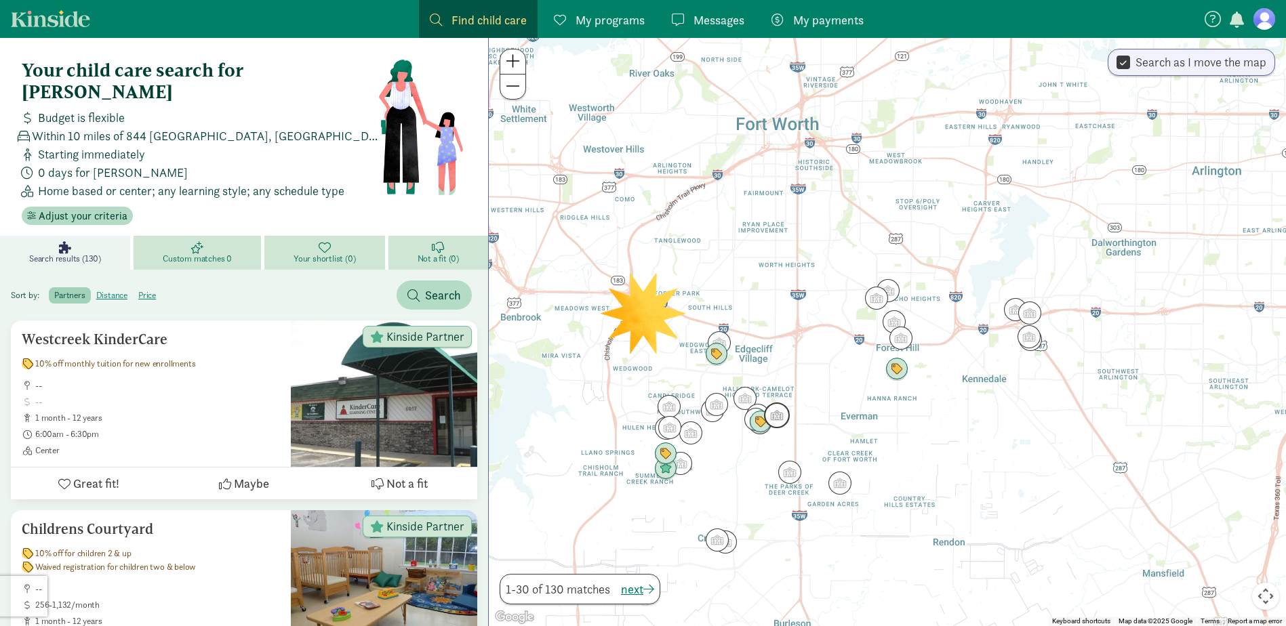
click at [777, 421] on img "Click to see details" at bounding box center [777, 416] width 26 height 26
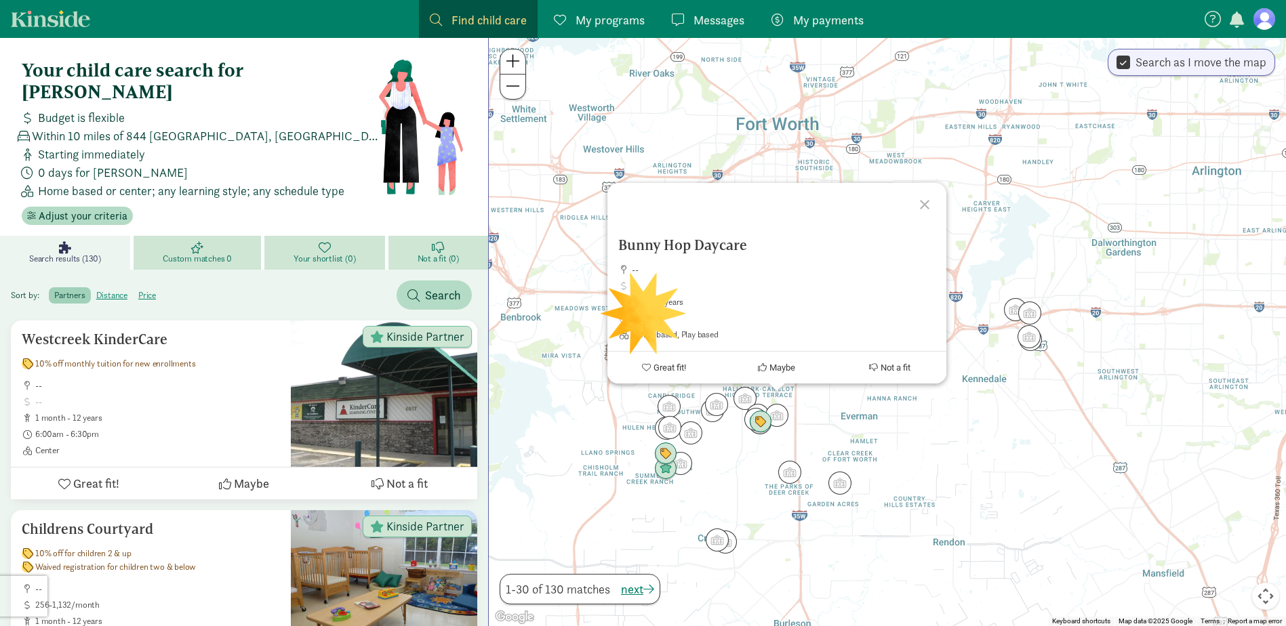
click at [927, 201] on div at bounding box center [926, 202] width 39 height 39
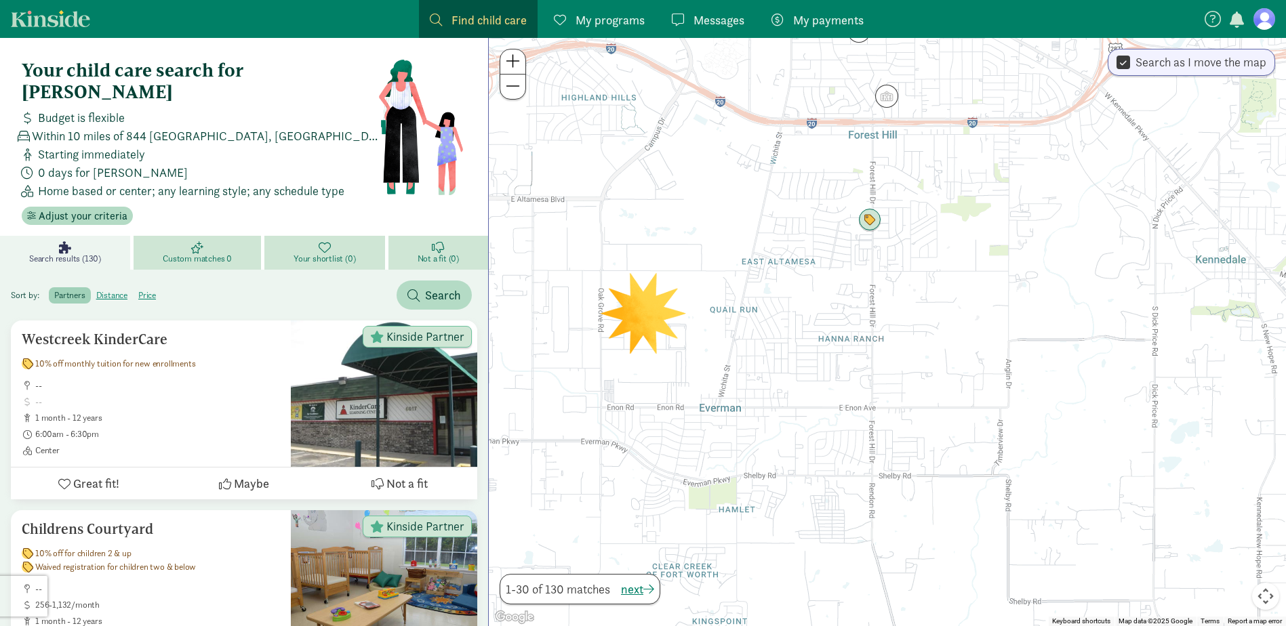
drag, startPoint x: 638, startPoint y: 412, endPoint x: 1135, endPoint y: 399, distance: 496.3
click at [1133, 399] on div at bounding box center [887, 332] width 797 height 588
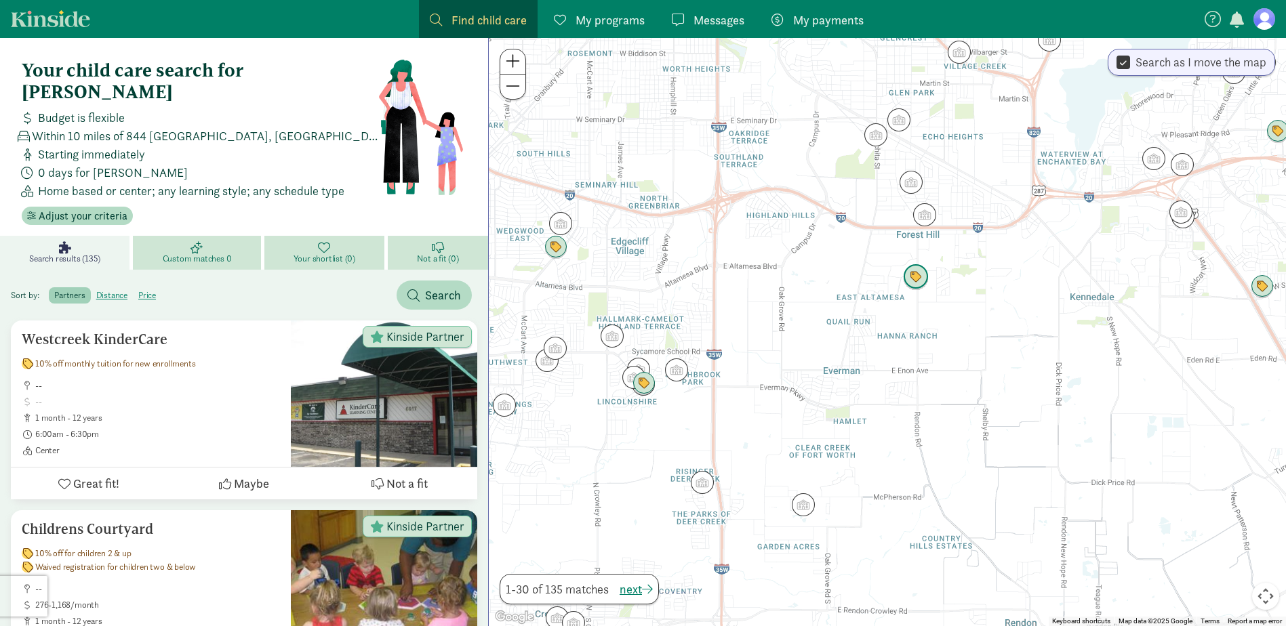
click at [912, 274] on img "Click to see details" at bounding box center [916, 277] width 26 height 26
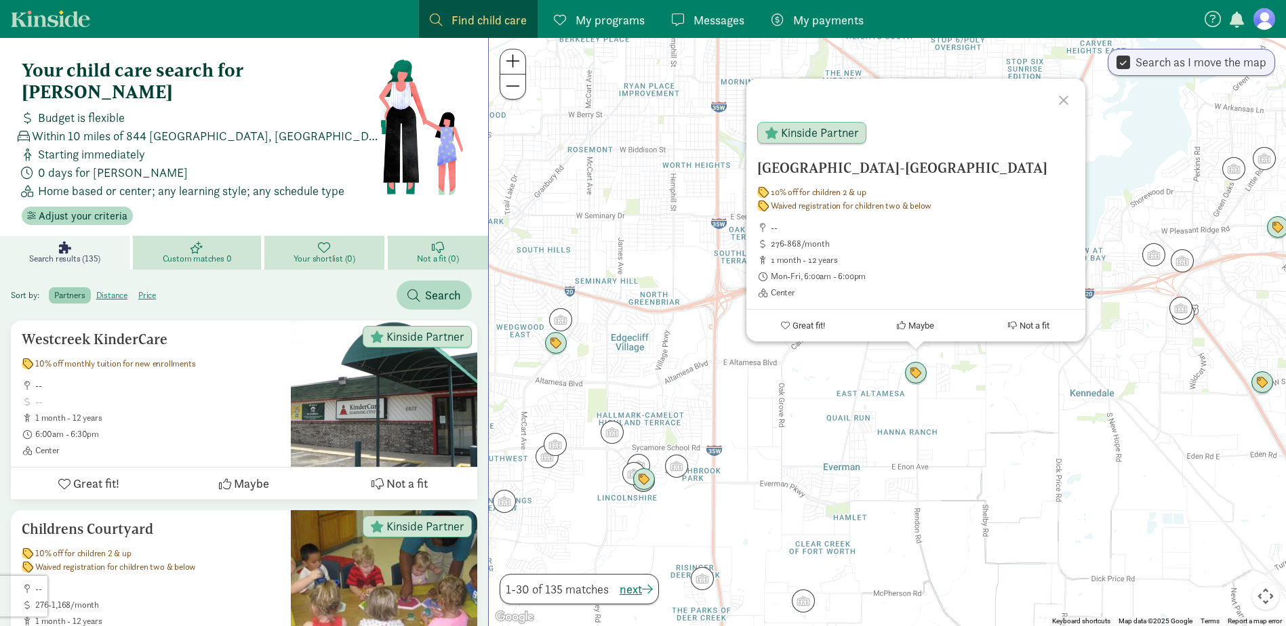
click at [1059, 96] on div at bounding box center [1065, 98] width 39 height 39
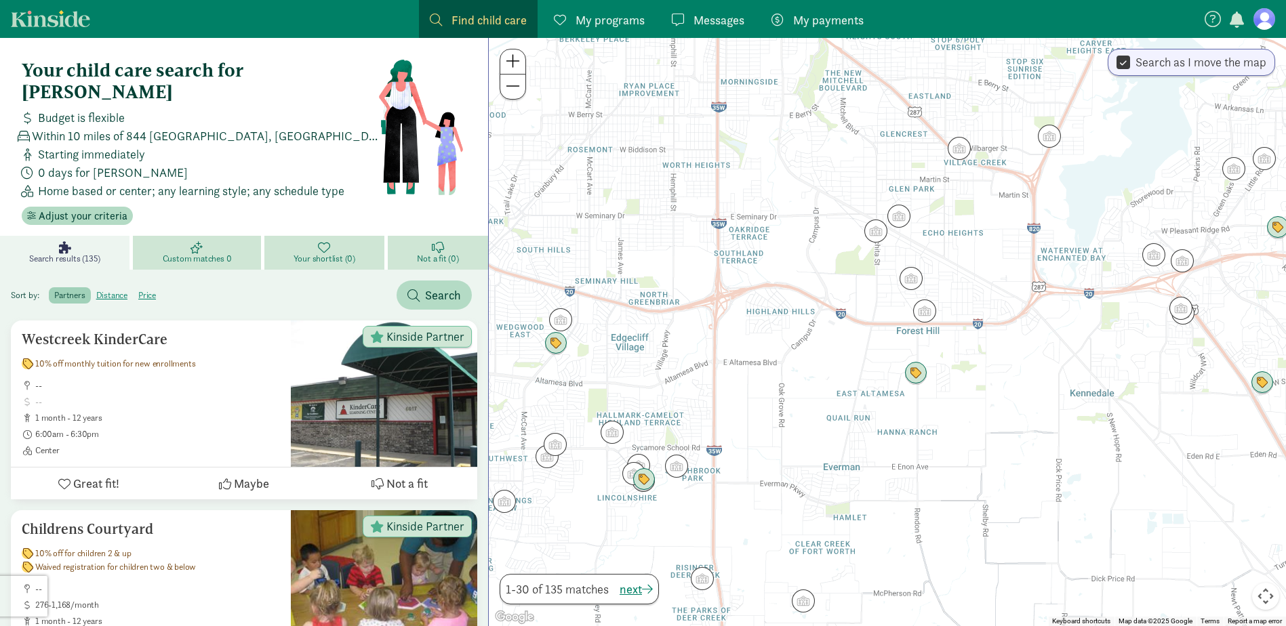
click at [972, 375] on div "To navigate, press the arrow keys." at bounding box center [887, 332] width 797 height 588
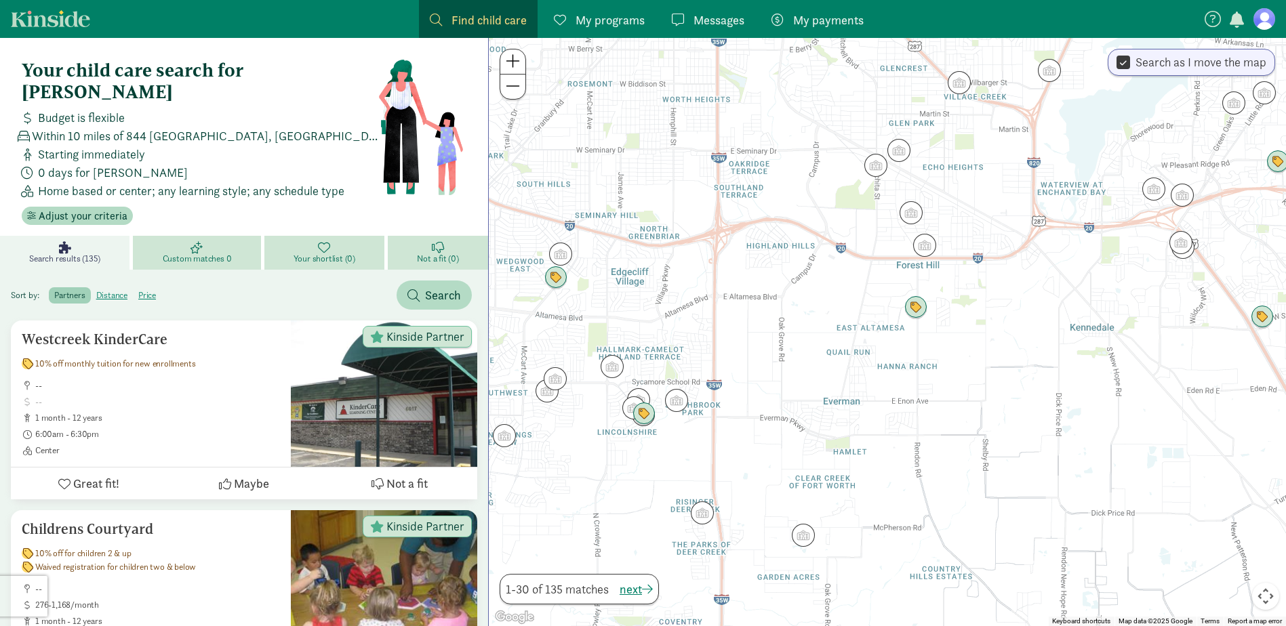
drag, startPoint x: 979, startPoint y: 384, endPoint x: 979, endPoint y: 314, distance: 69.8
click at [979, 314] on div at bounding box center [887, 332] width 797 height 588
click at [926, 243] on img "Click to see details" at bounding box center [925, 244] width 26 height 26
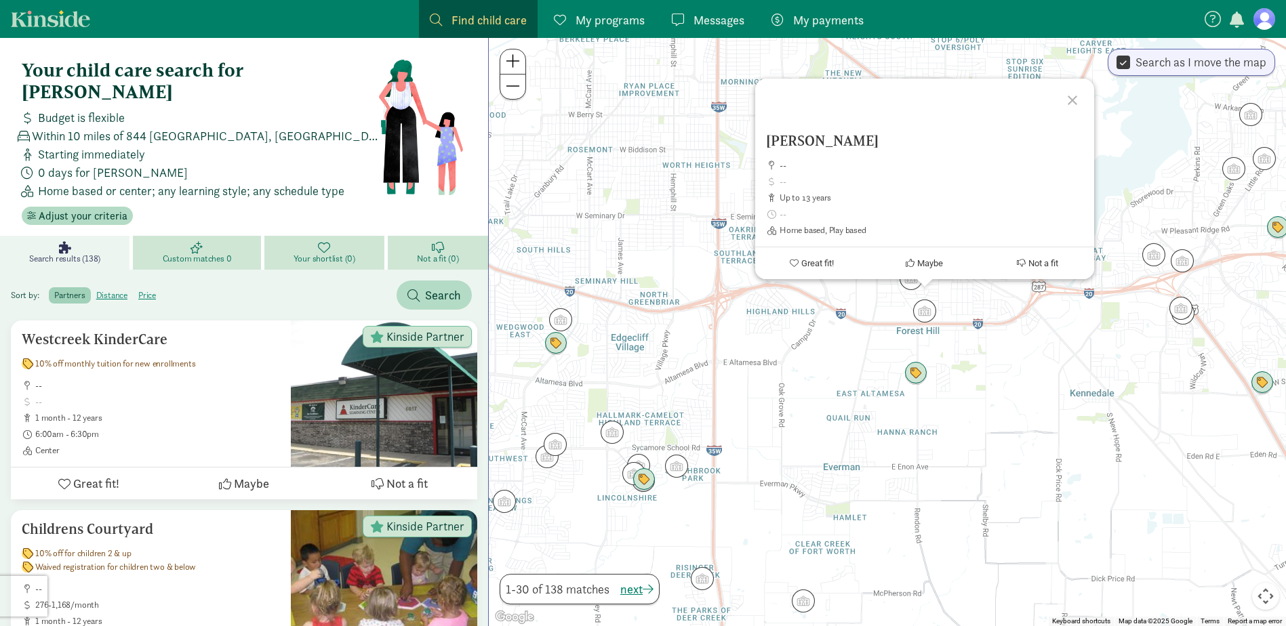
click at [1067, 106] on div at bounding box center [1074, 98] width 39 height 39
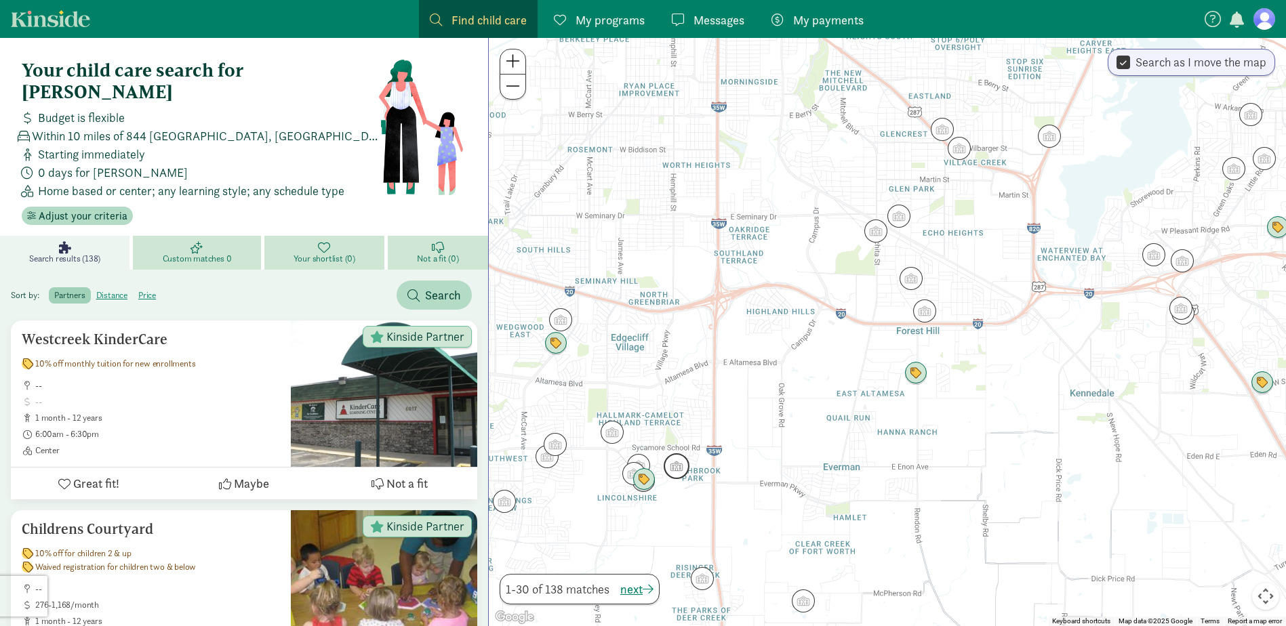
click at [682, 470] on img "Click to see details" at bounding box center [677, 466] width 26 height 26
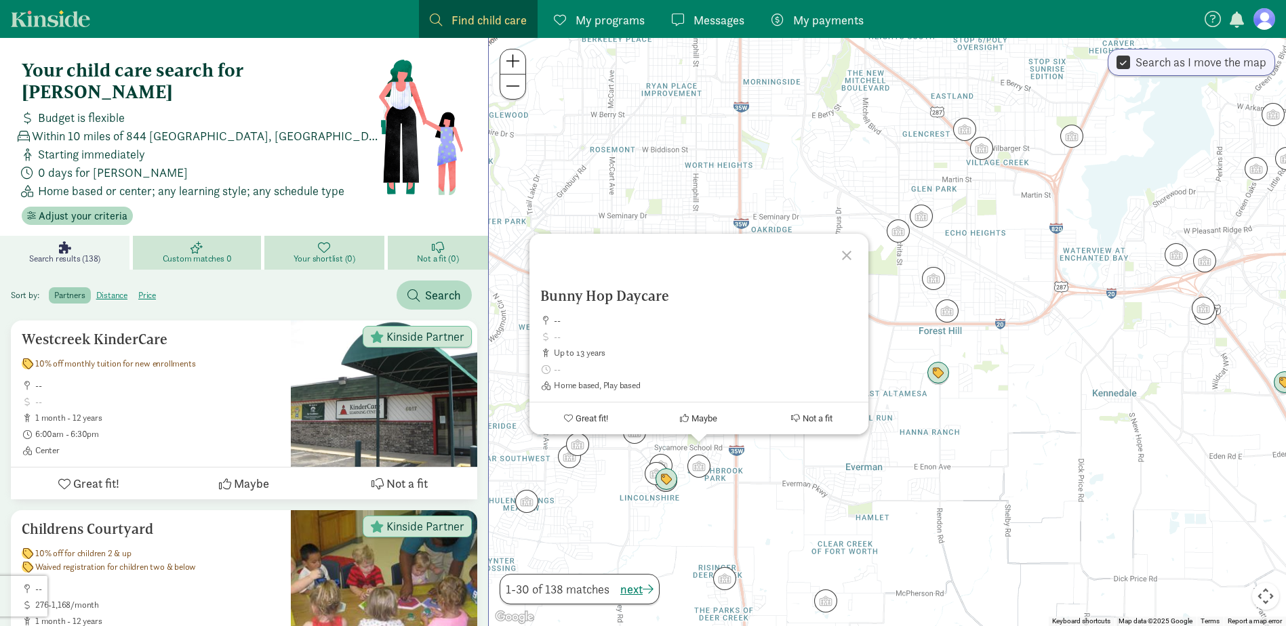
click at [849, 253] on div at bounding box center [848, 253] width 39 height 39
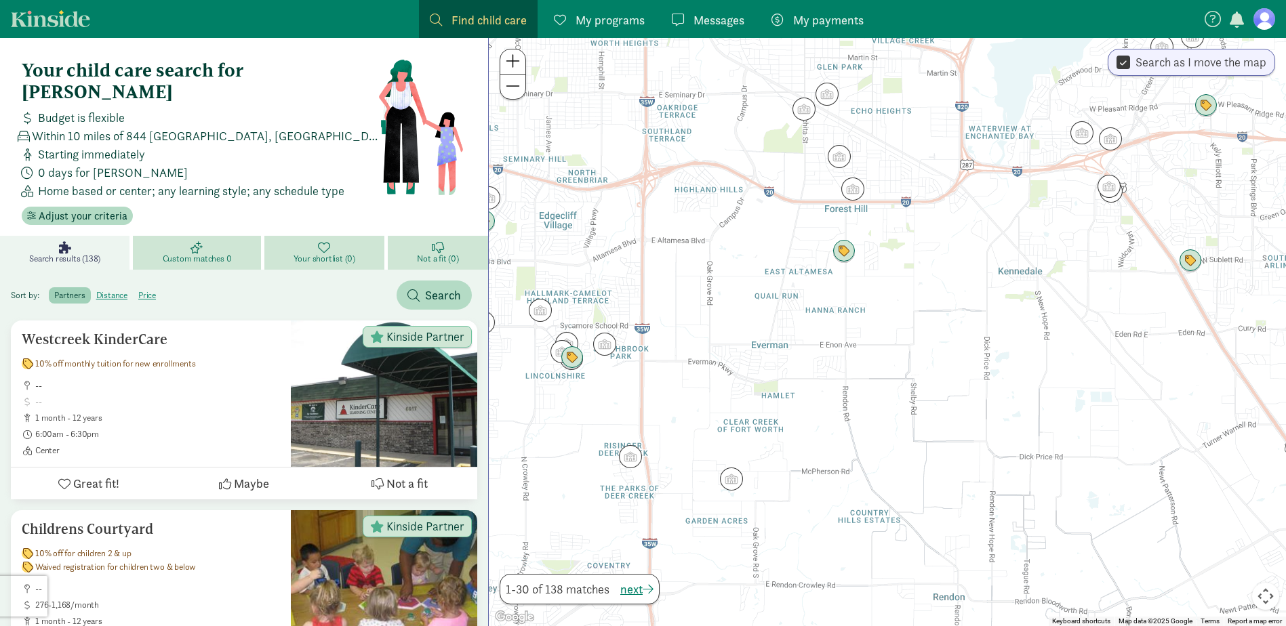
drag, startPoint x: 939, startPoint y: 439, endPoint x: 843, endPoint y: 312, distance: 158.2
click at [843, 312] on div at bounding box center [887, 332] width 797 height 588
click at [1147, 79] on div at bounding box center [887, 332] width 797 height 588
click at [1164, 63] on label "Search as I move the map" at bounding box center [1198, 62] width 136 height 16
click at [1130, 63] on input "Search as I move the map" at bounding box center [1123, 63] width 14 height 18
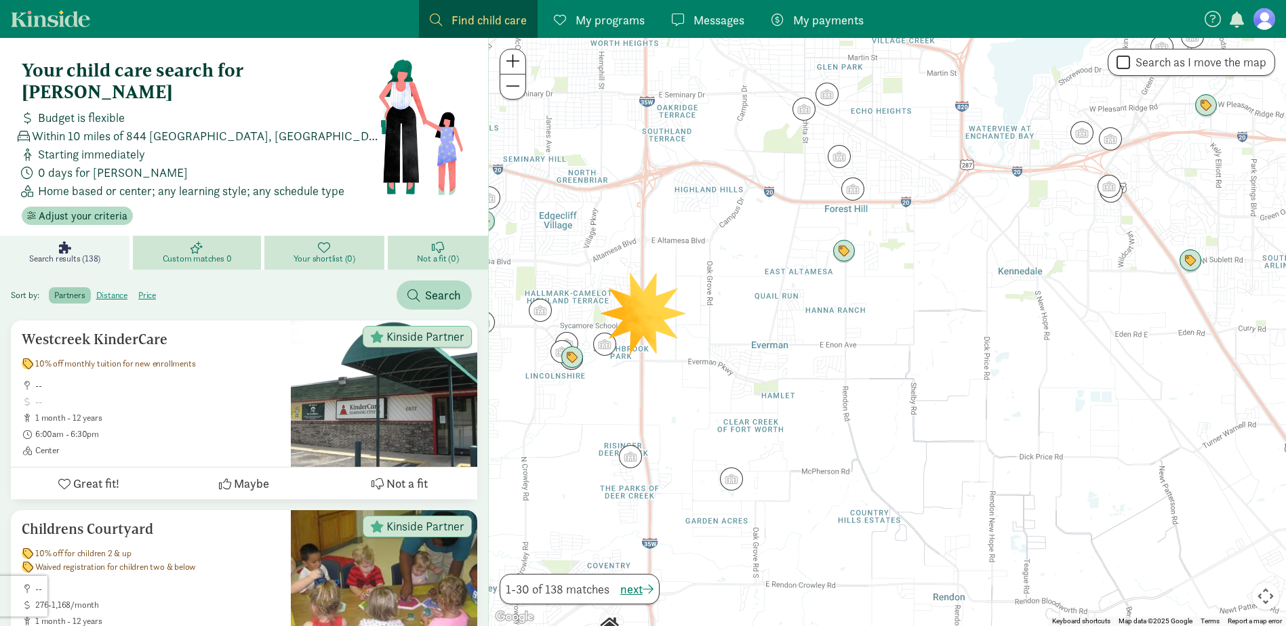
click at [1164, 63] on label "Search as I move the map" at bounding box center [1198, 62] width 136 height 16
click at [1130, 63] on input "Search as I move the map" at bounding box center [1123, 63] width 14 height 18
checkbox input "true"
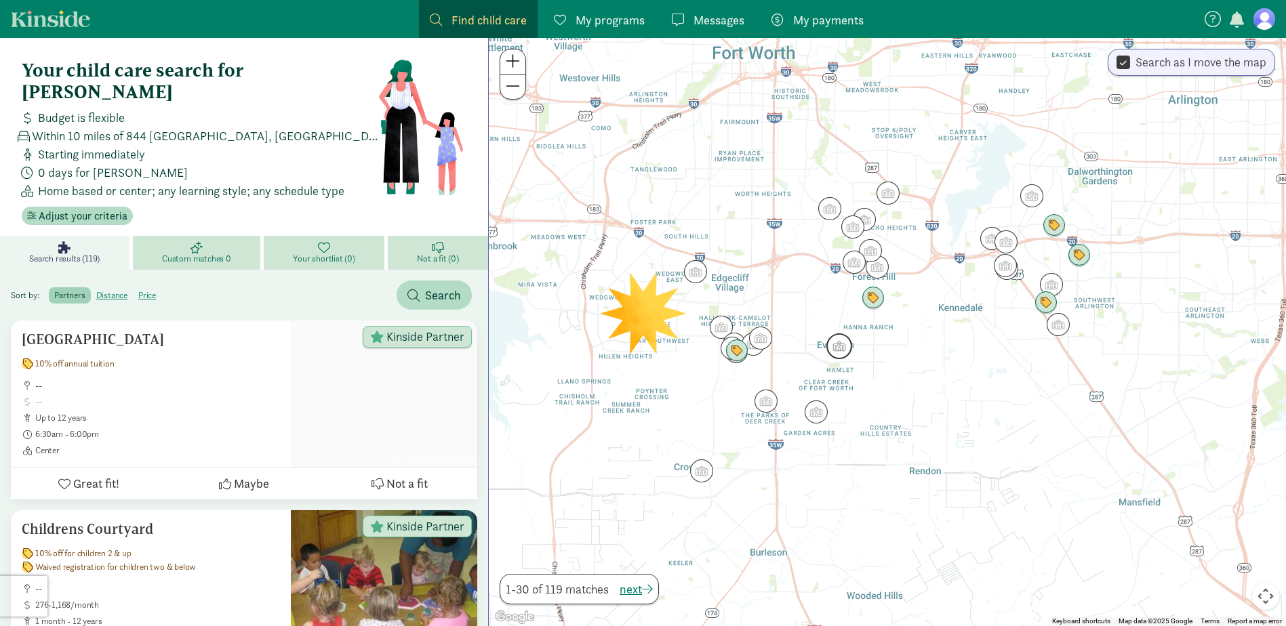
click at [843, 346] on img "Click to see details" at bounding box center [839, 346] width 26 height 26
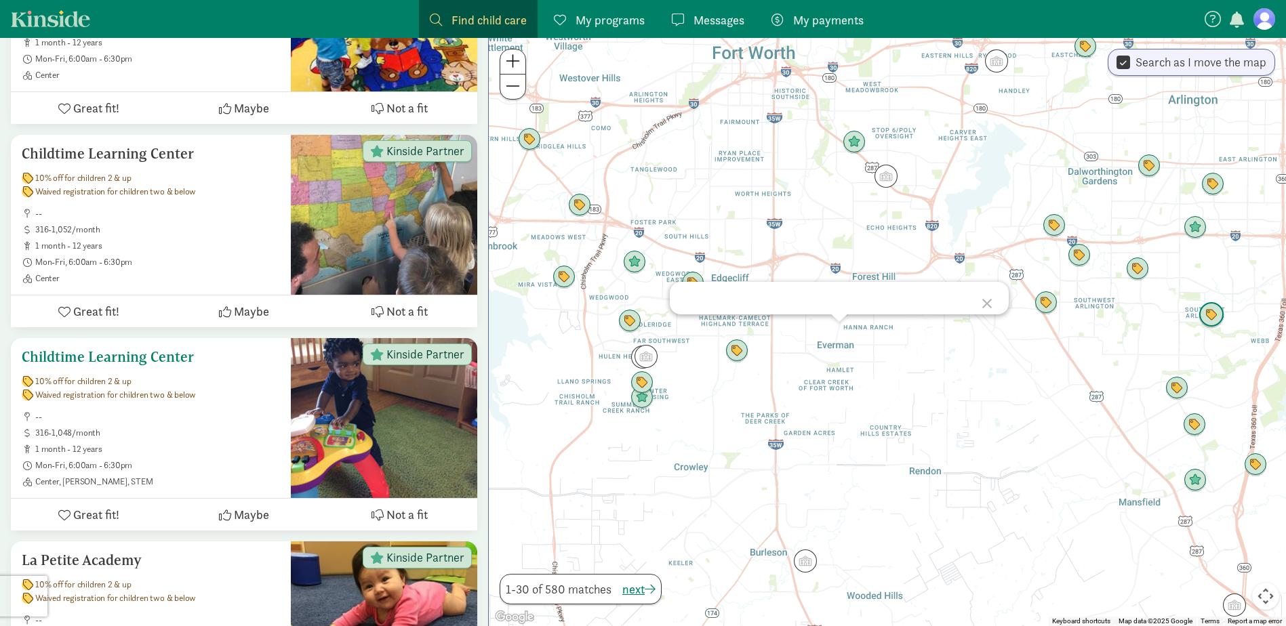
scroll to position [2440, 0]
